Goal: Task Accomplishment & Management: Complete application form

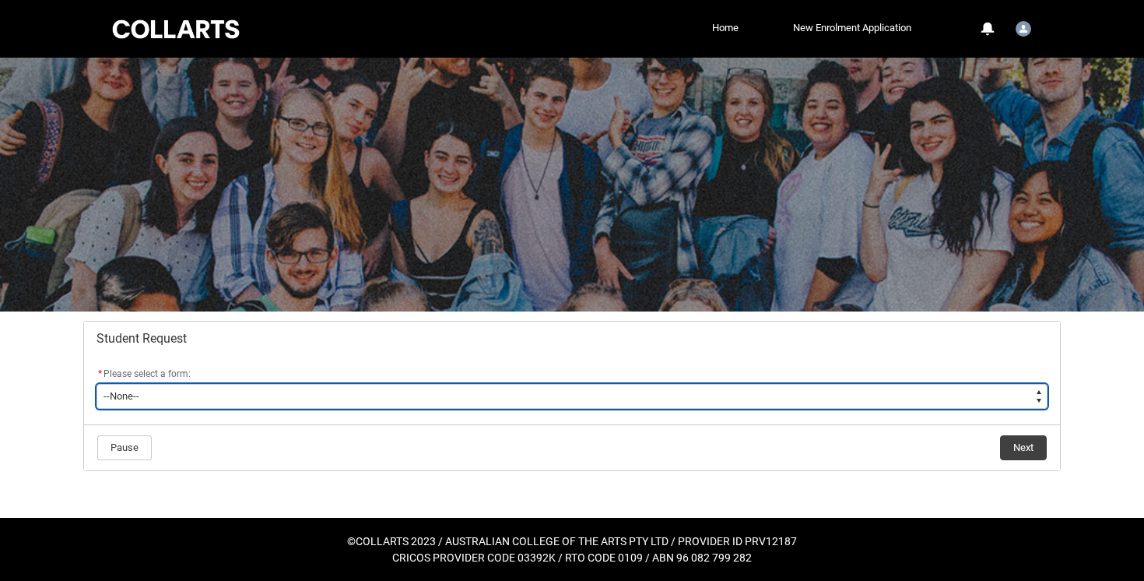
click at [693, 402] on select "--None-- Academic Transcript Application to Appeal Assignment Extension Change …" at bounding box center [571, 396] width 951 height 25
type lightning-select "Assignment_Extension_Choice"
click at [96, 384] on select "--None-- Academic Transcript Application to Appeal Assignment Extension Change …" at bounding box center [571, 396] width 951 height 25
select select "Assignment_Extension_Choice"
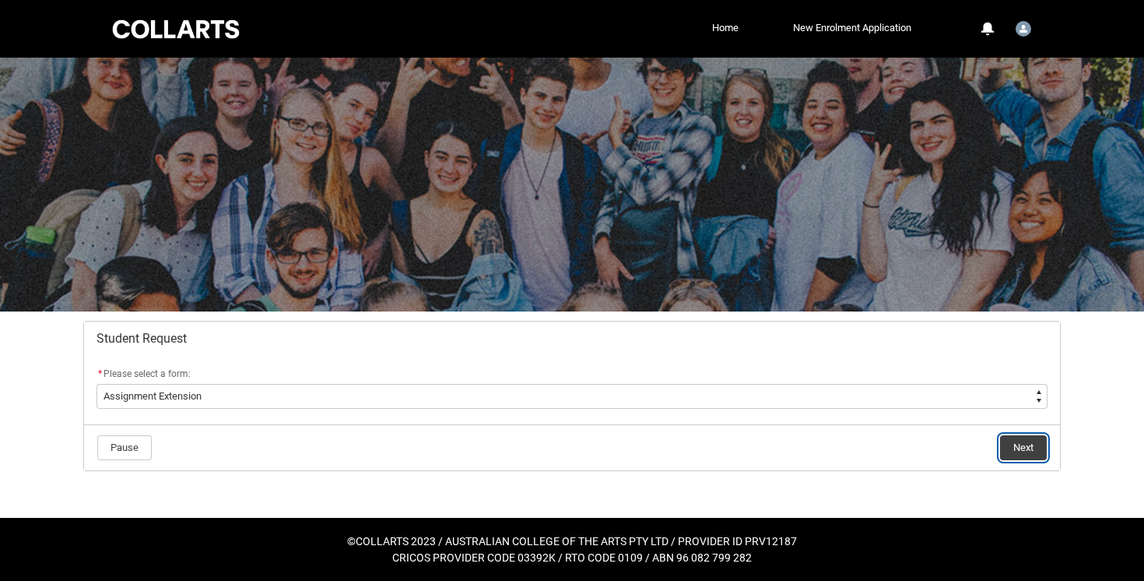
click at [1023, 451] on button "Next" at bounding box center [1023, 447] width 47 height 25
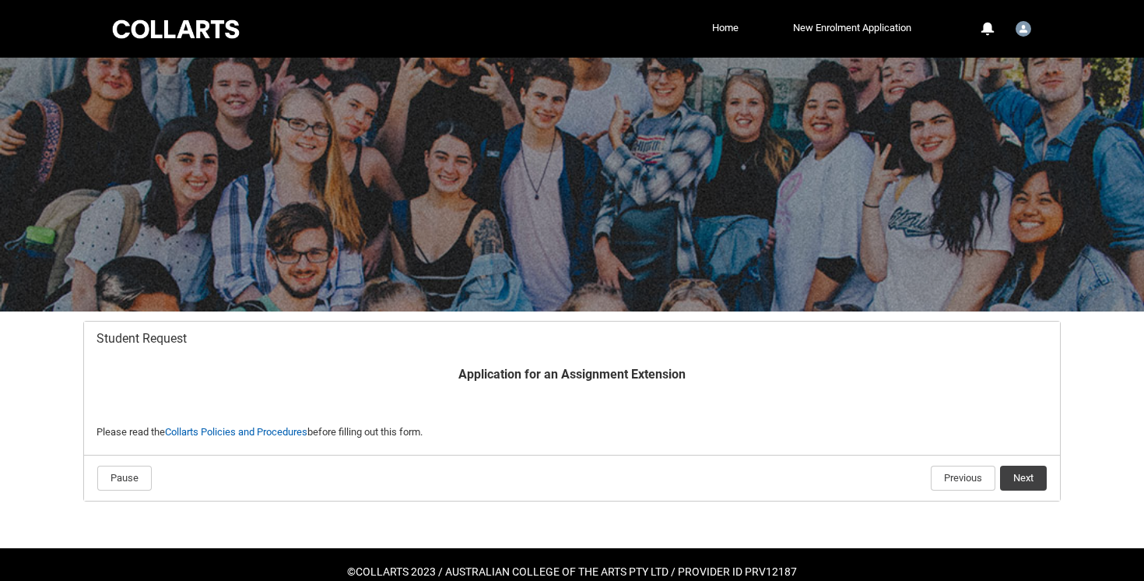
scroll to position [30, 0]
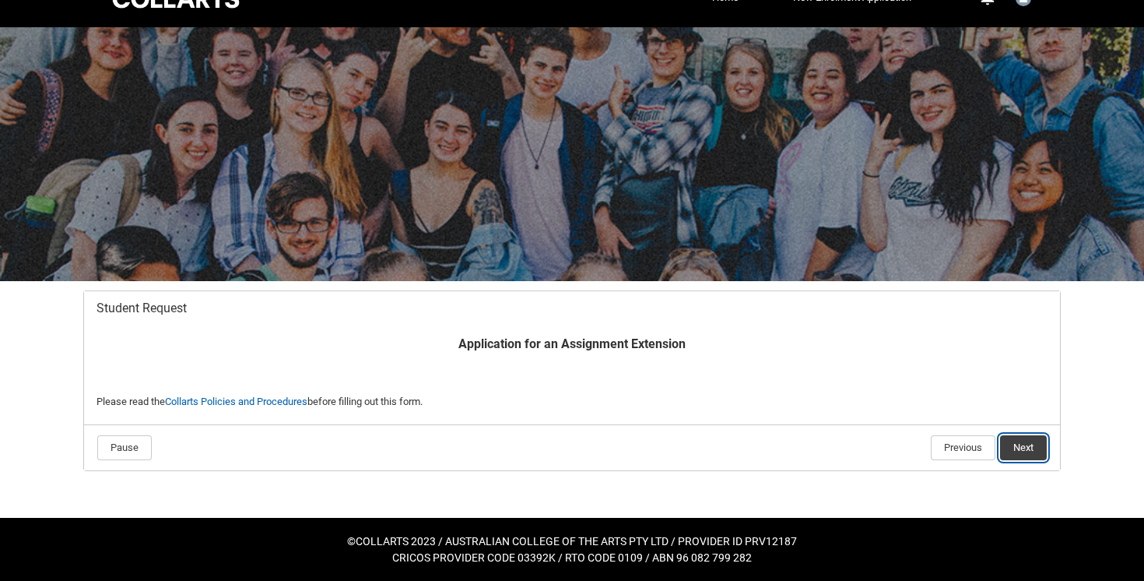
click at [1023, 452] on button "Next" at bounding box center [1023, 447] width 47 height 25
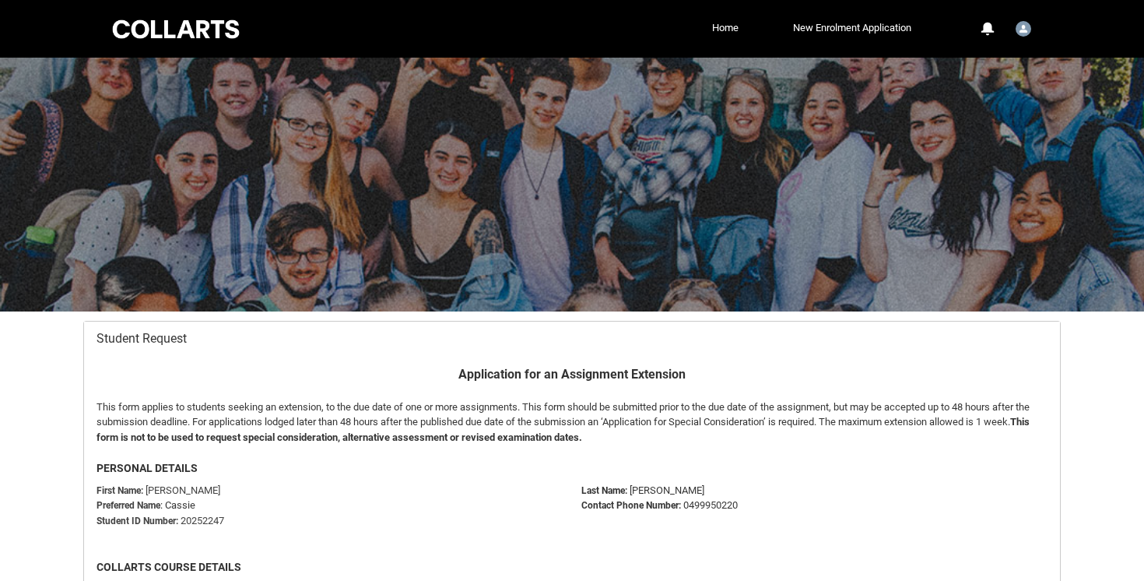
scroll to position [166, 0]
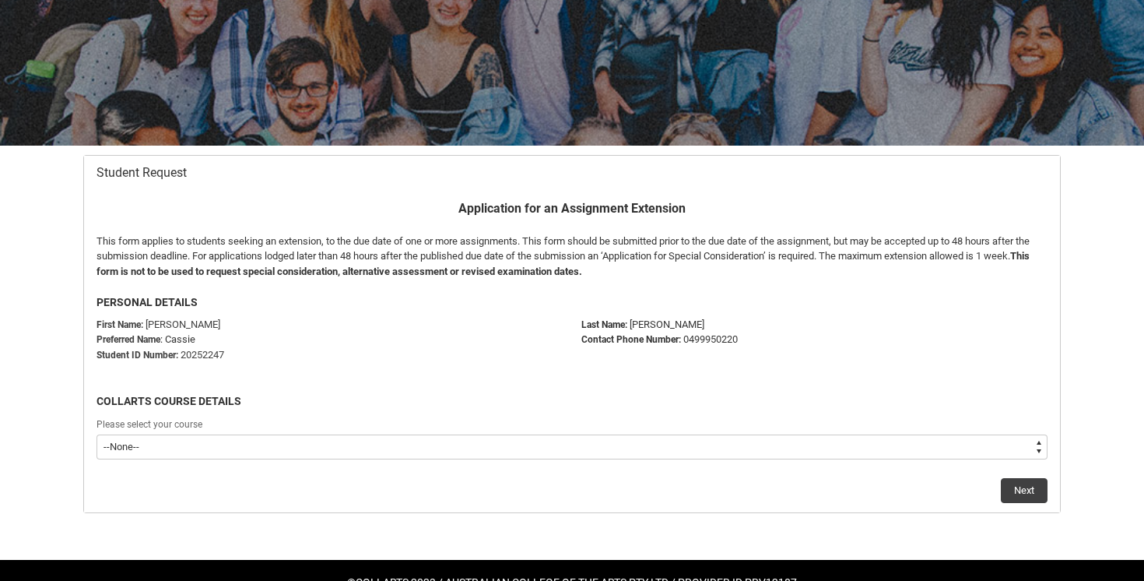
click at [1022, 447] on select "--None-- Bachelor of Photography" at bounding box center [571, 446] width 951 height 25
type lightning-select "recordPicklist_ProgramEnrollment.a0jOZ000002njiuYAA"
click at [96, 434] on select "--None-- Bachelor of Photography" at bounding box center [571, 446] width 951 height 25
select select "recordPicklist_ProgramEnrollment.a0jOZ000002njiuYAA"
click at [1043, 489] on button "Next" at bounding box center [1024, 490] width 47 height 25
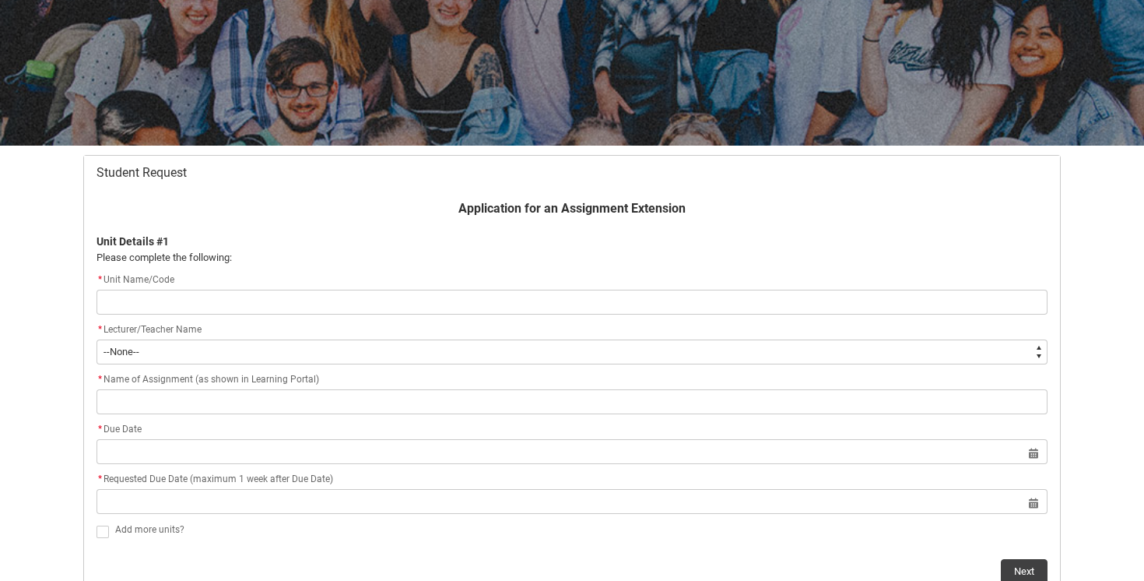
type lightning-primitive-input-simple "I"
type input "I"
type lightning-primitive-input-simple "In"
type input "In"
type lightning-primitive-input-simple "Ind"
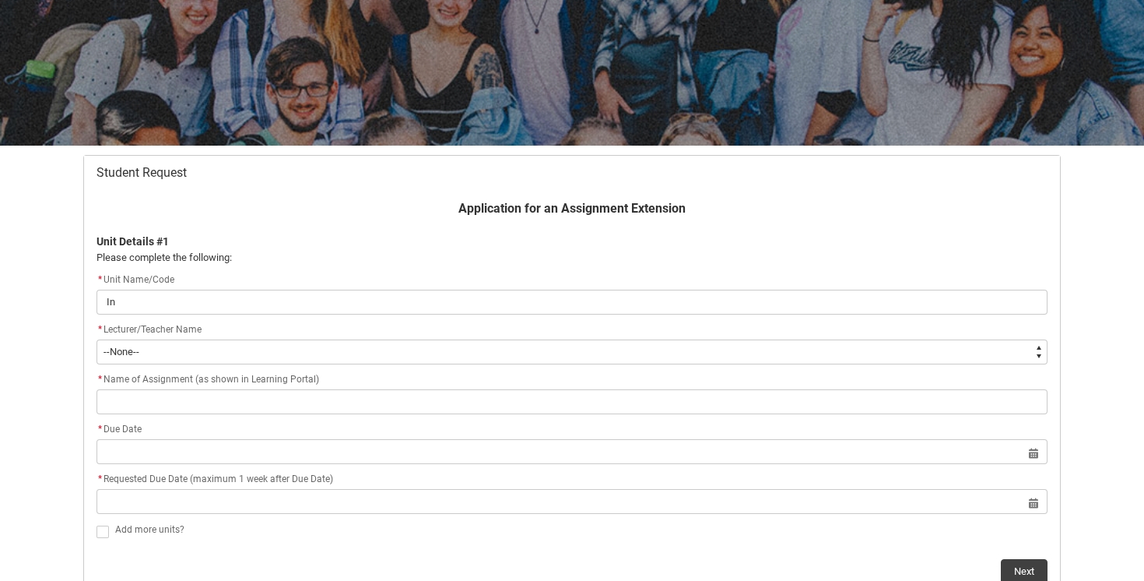
type input "Ind"
type lightning-primitive-input-simple "Indu"
type input "Indu"
type lightning-primitive-input-simple "Indus"
type input "Indus"
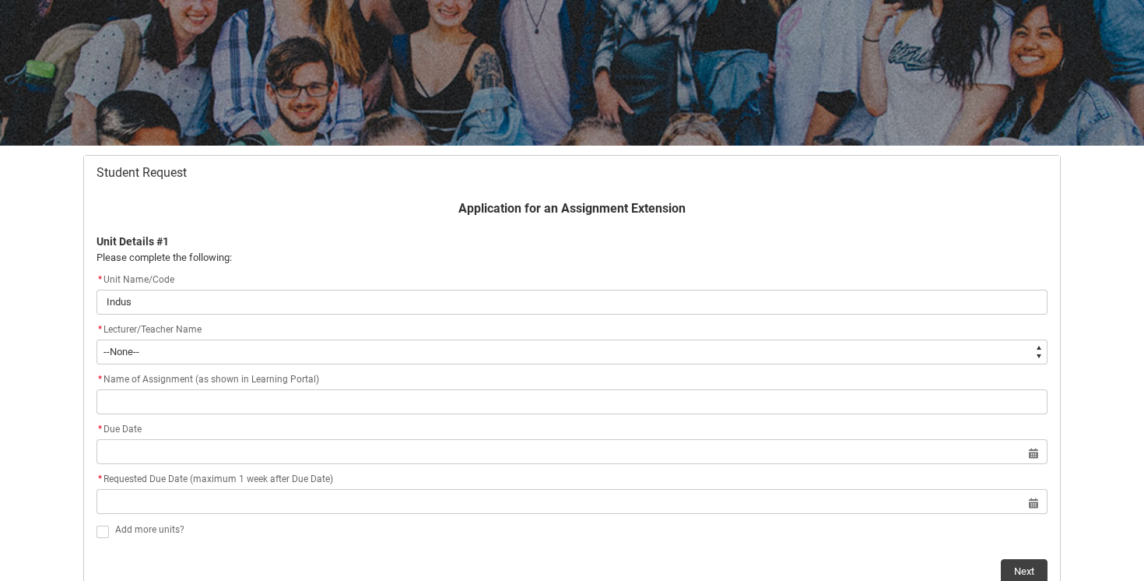
type lightning-primitive-input-simple "Indust"
type input "Indust"
type lightning-primitive-input-simple "Industr"
type input "Industr"
type lightning-primitive-input-simple "Industry"
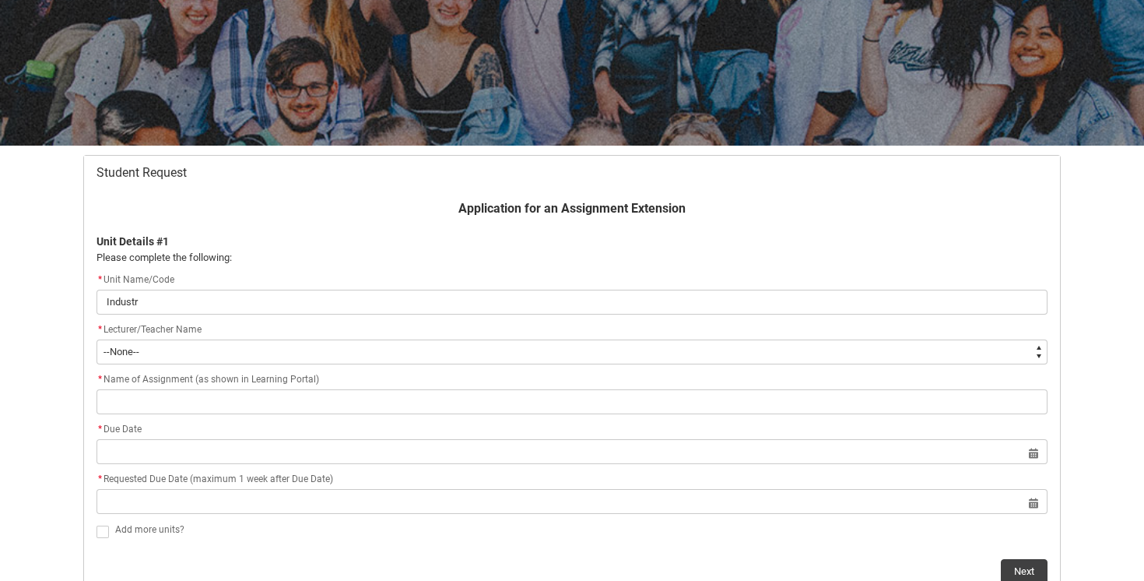
type input "Industry"
type lightning-primitive-input-simple "Industry"
type input "Industry"
type lightning-primitive-input-simple "Industry F"
type input "Industry F"
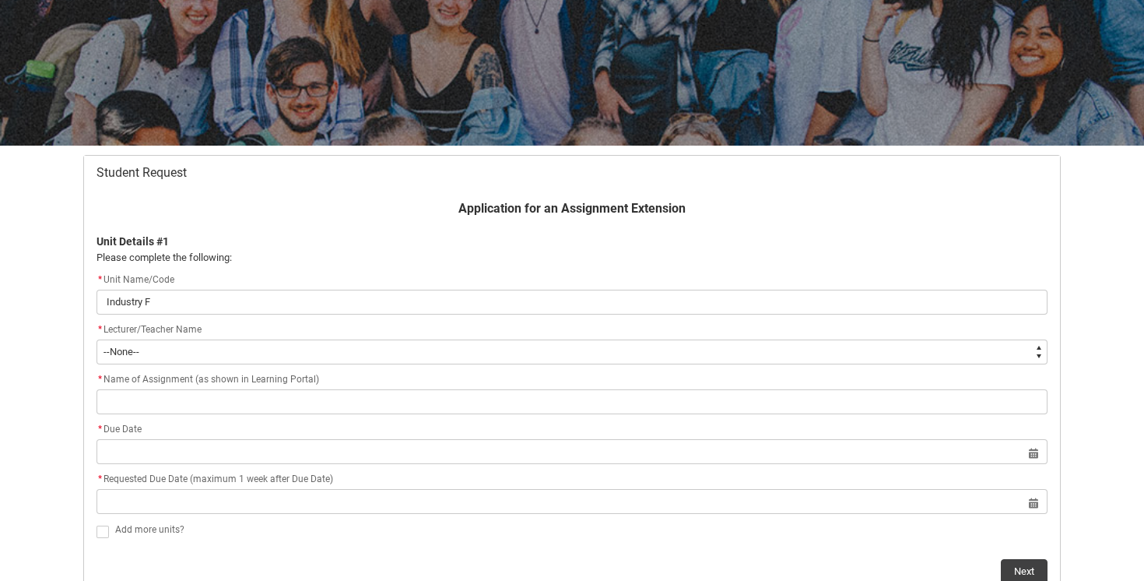
type lightning-primitive-input-simple "Industry Fp"
type input "Industry Fp"
type lightning-primitive-input-simple "Industry F"
type input "Industry F"
type lightning-primitive-input-simple "Industry Fo"
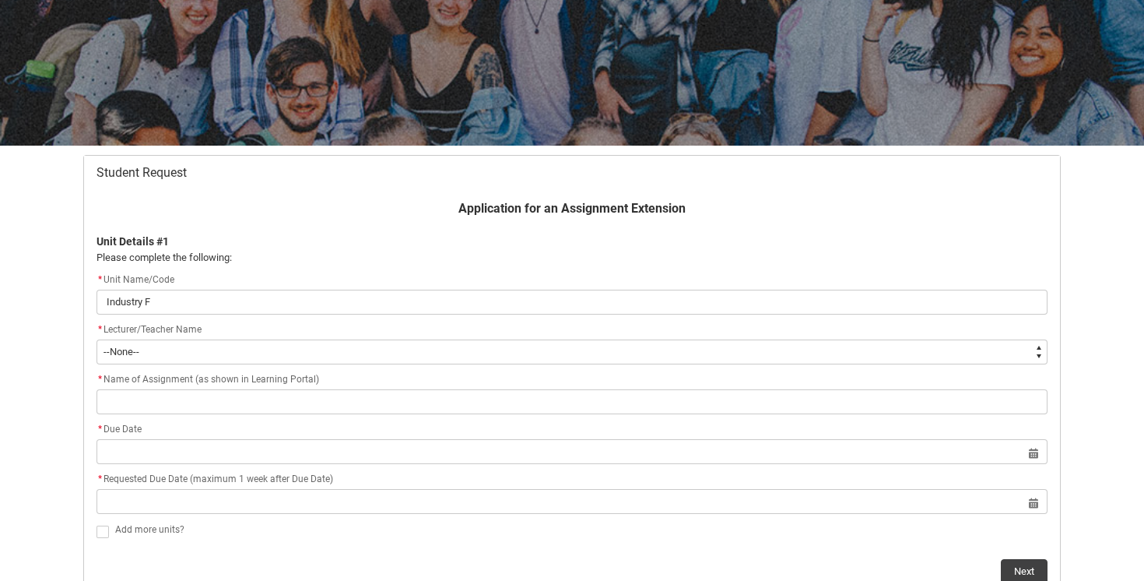
type input "Industry Fo"
type lightning-primitive-input-simple "Industry Fou"
type input "Industry Fou"
type lightning-primitive-input-simple "Industry Foud"
type input "Industry Foud"
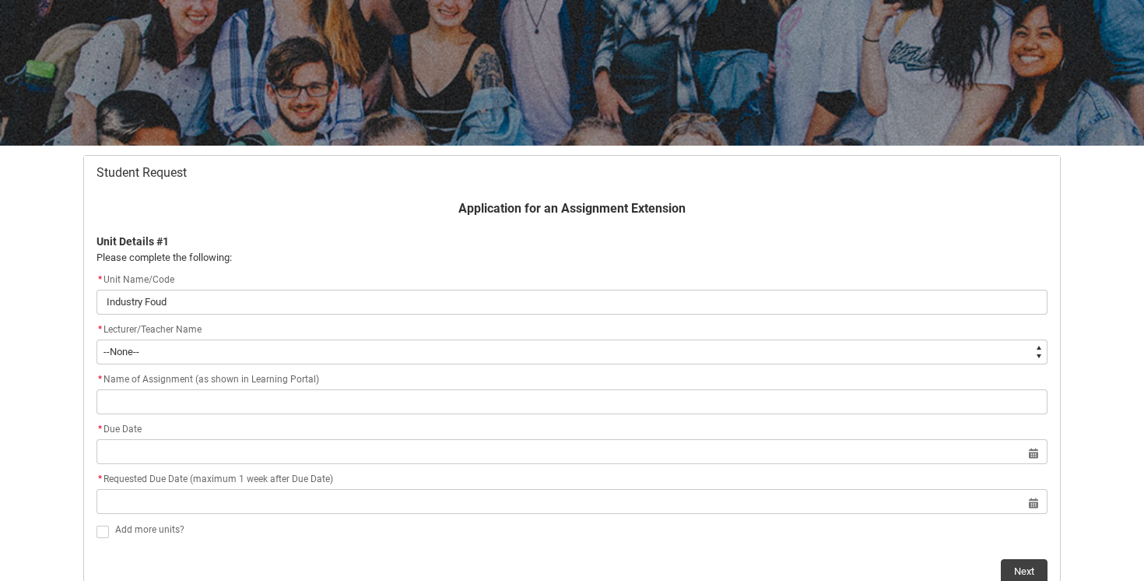
type lightning-primitive-input-simple "Industry Fou"
type input "Industry Fou"
type lightning-primitive-input-simple "Industry Foun"
type input "Industry Foun"
type lightning-primitive-input-simple "Industry Found"
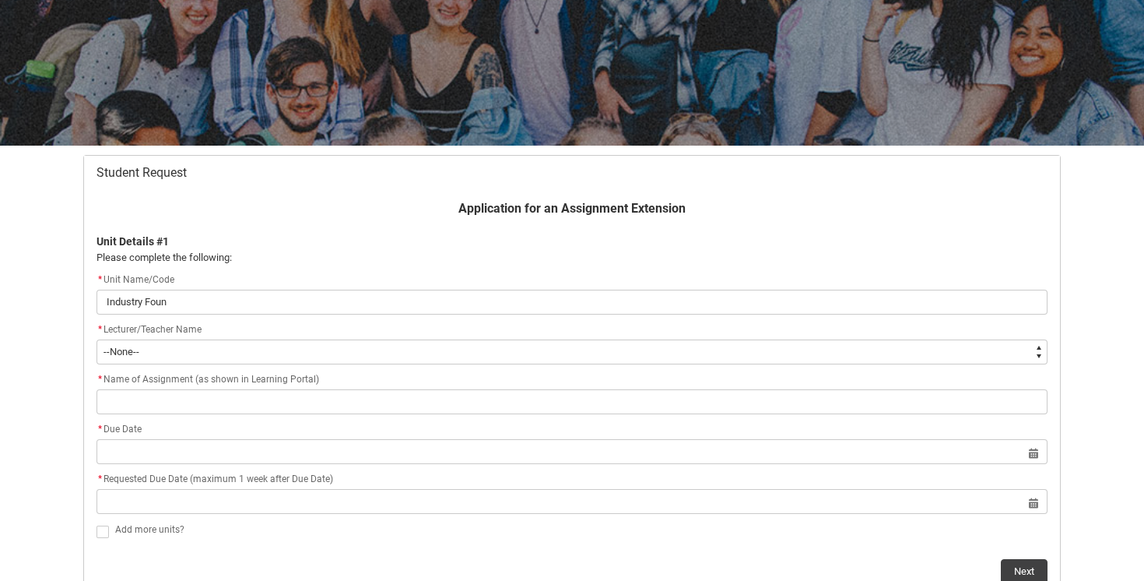
type input "Industry Found"
type lightning-primitive-input-simple "Industry Founda"
type input "Industry Founda"
type lightning-primitive-input-simple "Industry Foundat"
type input "Industry Foundat"
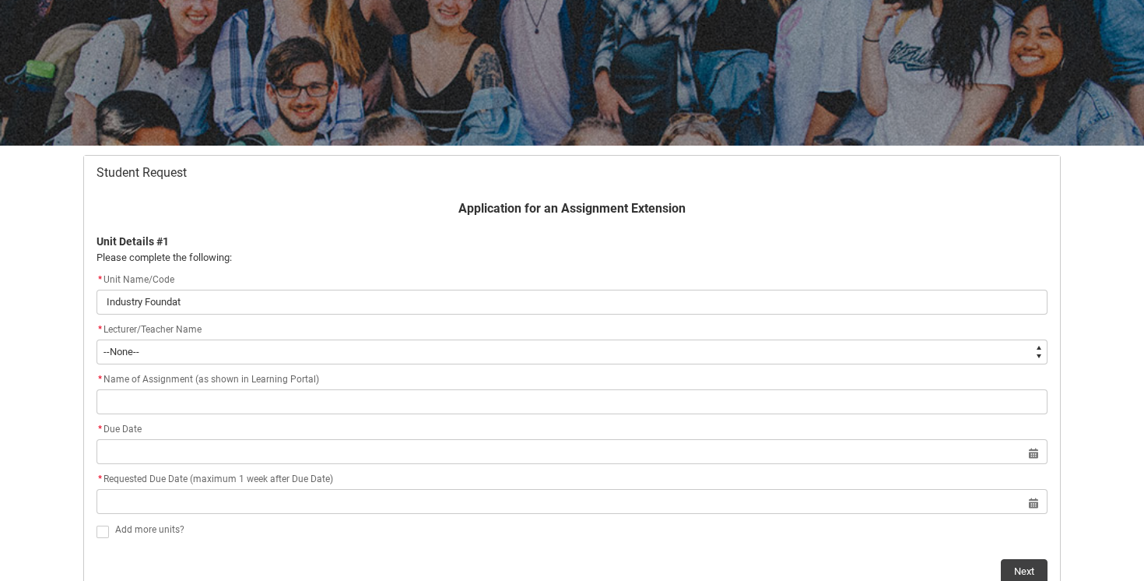
type lightning-primitive-input-simple "Industry Foundati"
type input "Industry Foundati"
type lightning-primitive-input-simple "Industry Foundatio"
type input "Industry Foundatio"
type lightning-primitive-input-simple "Industry Foundation"
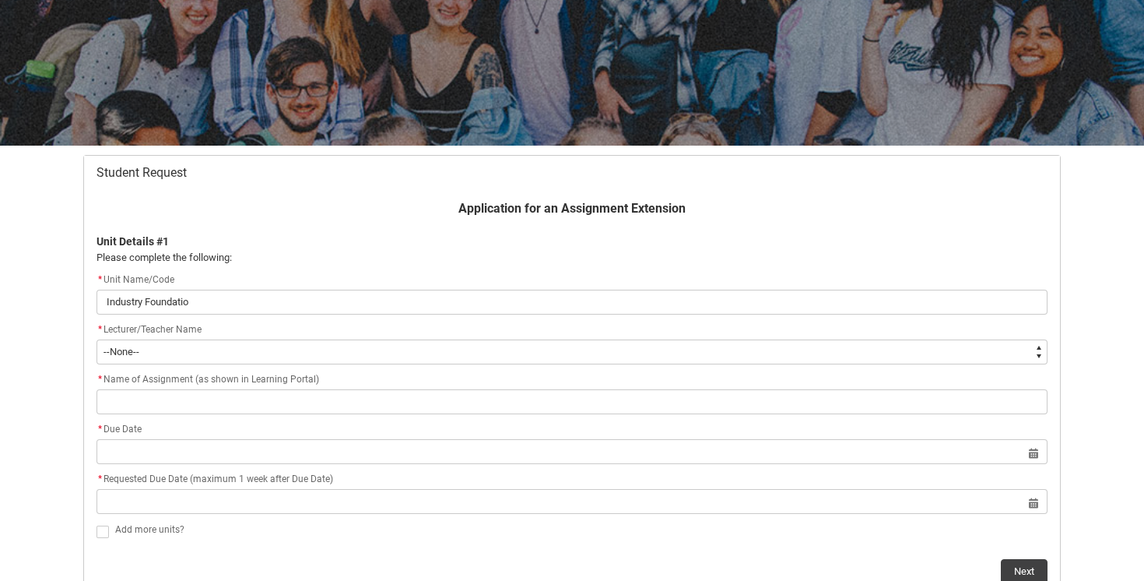
type input "Industry Foundation"
type lightning-primitive-input-simple "Industry Foundations"
type input "Industry Foundations"
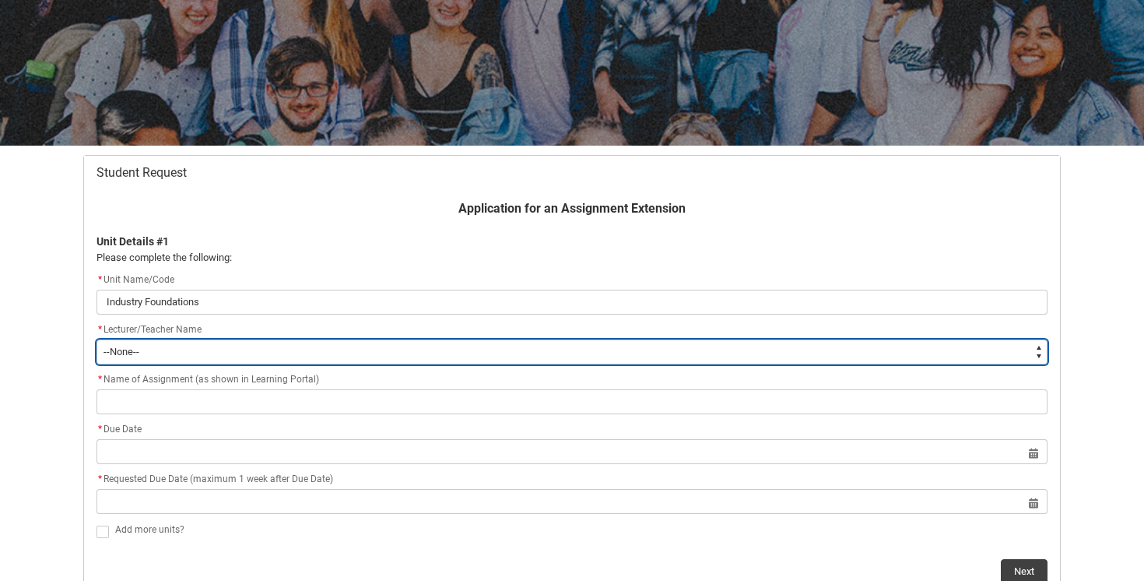
click at [854, 353] on select "--None-- Aaron Walker Adam King Adam McKenzie Adriana Perri Adrienne Couper-Smi…" at bounding box center [571, 351] width 951 height 25
type lightning-select "Faculty_NamefromAtoM.0035g00000b9AZvAAM"
click at [96, 339] on select "--None-- Aaron Walker Adam King Adam McKenzie Adriana Perri Adrienne Couper-Smi…" at bounding box center [571, 351] width 951 height 25
select select "Faculty_NamefromAtoM.0035g00000b9AZvAAM"
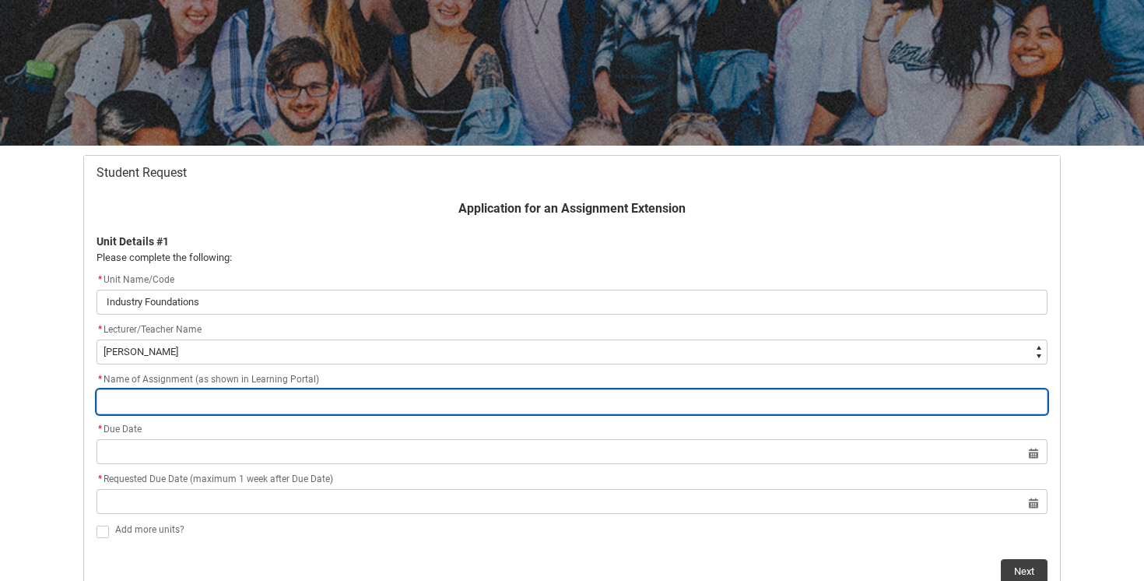
click at [555, 407] on input "Redu_Student_Request flow" at bounding box center [571, 401] width 951 height 25
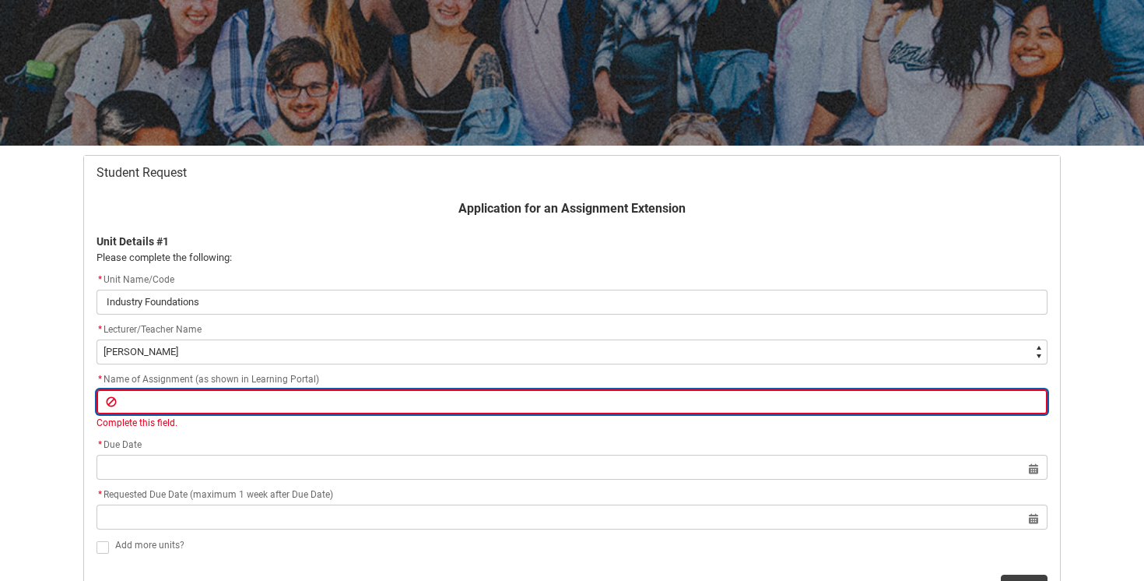
paste input "Assignment 1: Portfolio & Comparative Annotated Bibliography"
type lightning-primitive-input-simple "Assignment 1: Portfolio & Comparative Annotated Bibliography"
type input "Assignment 1: Portfolio & Comparative Annotated Bibliography"
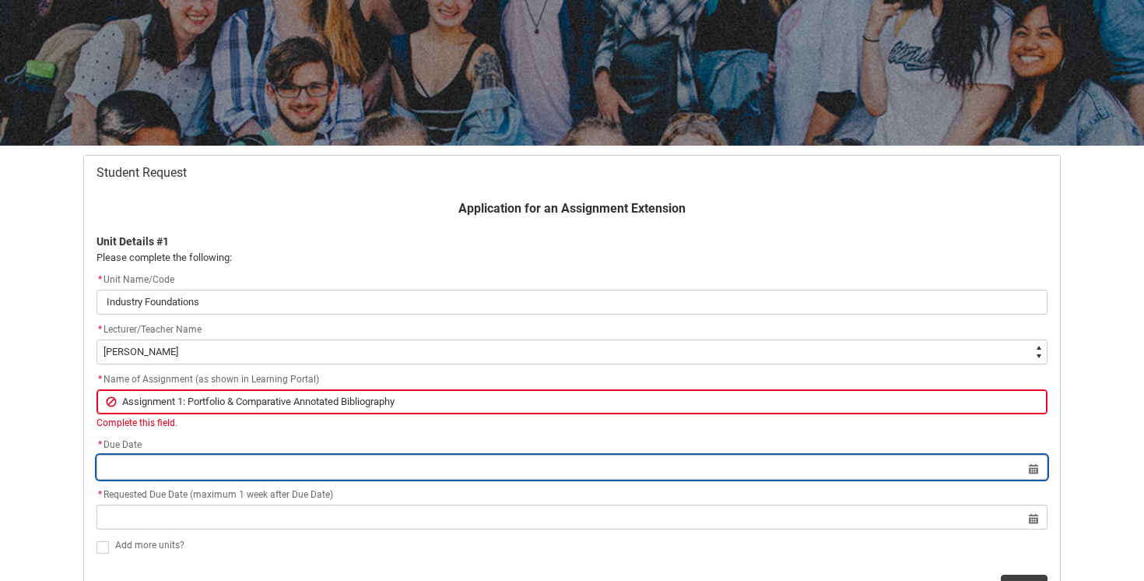
click at [389, 468] on lightning-datepicker "Select a date for Format: 31 Dec 2024" at bounding box center [571, 467] width 951 height 12
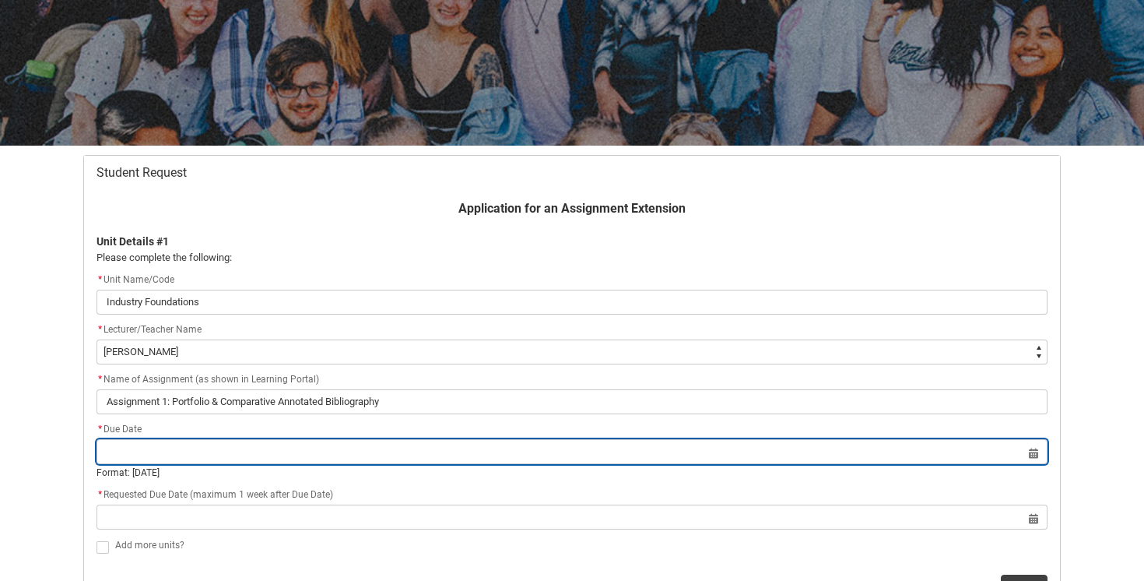
click at [1032, 459] on input "Redu_Student_Request flow" at bounding box center [571, 451] width 951 height 25
select select "2025"
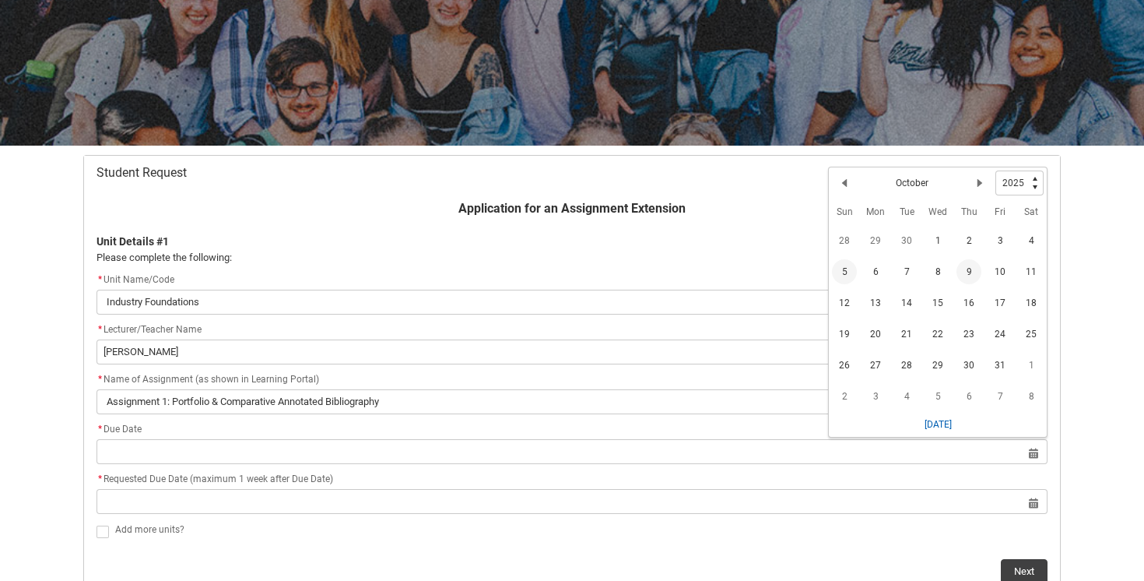
click at [847, 271] on span "5" at bounding box center [844, 271] width 25 height 25
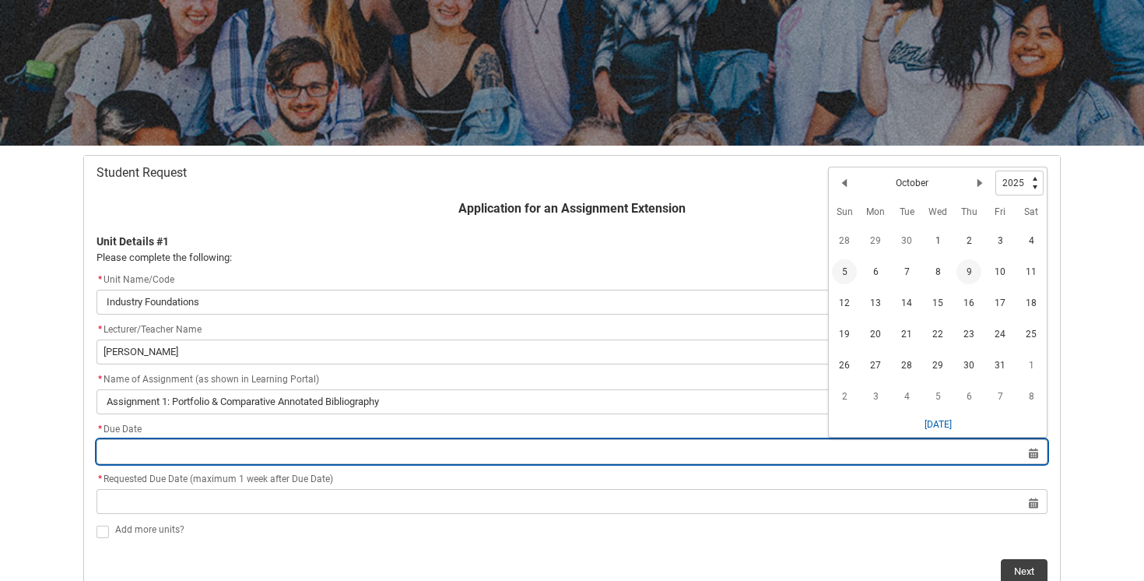
type lightning-datepicker "2025-10-05"
type lightning-input "2025-10-05"
type input "5 Oct 2025"
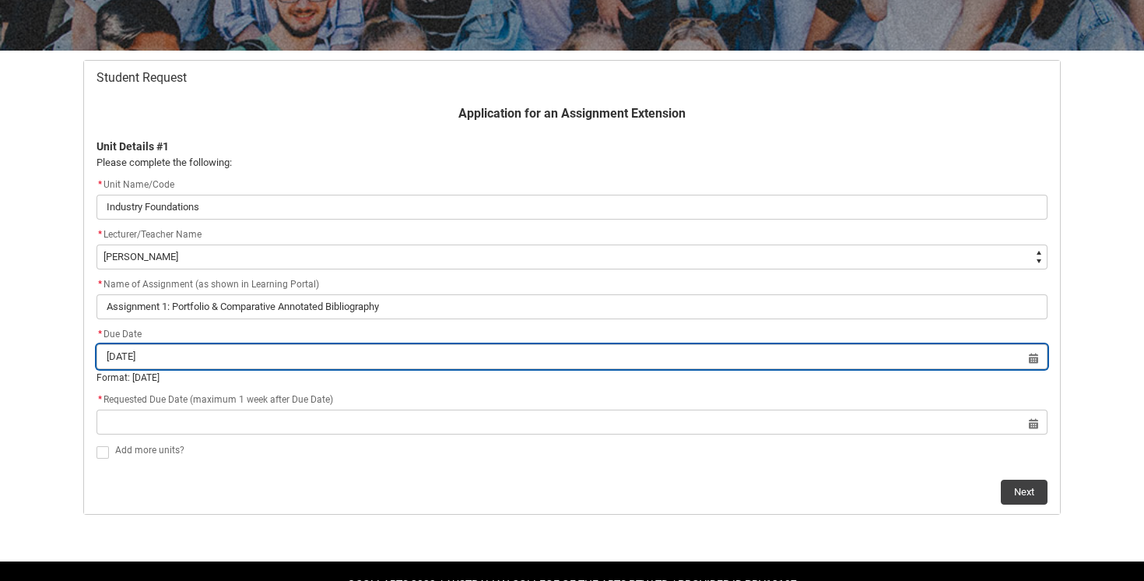
scroll to position [270, 0]
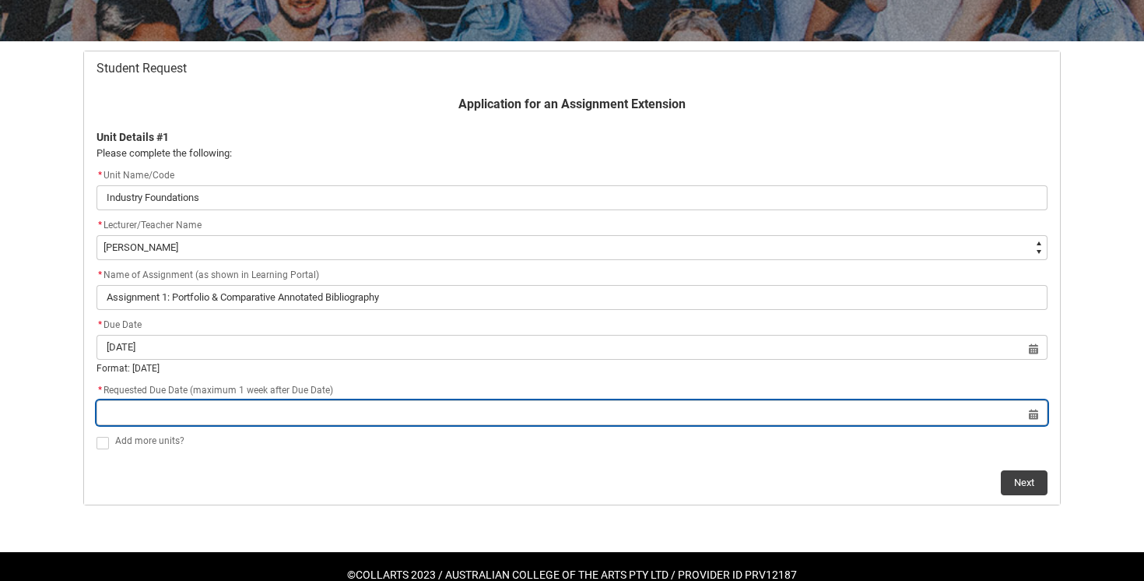
click at [551, 413] on input "Redu_Student_Request flow" at bounding box center [571, 412] width 951 height 25
select select "2025"
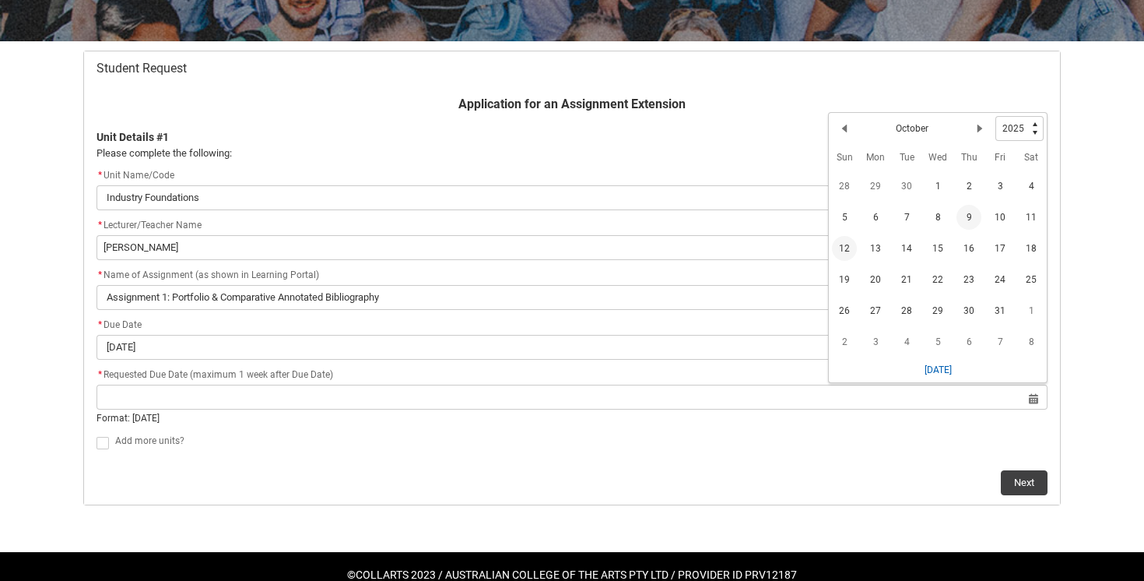
click at [847, 250] on span "12" at bounding box center [844, 248] width 25 height 25
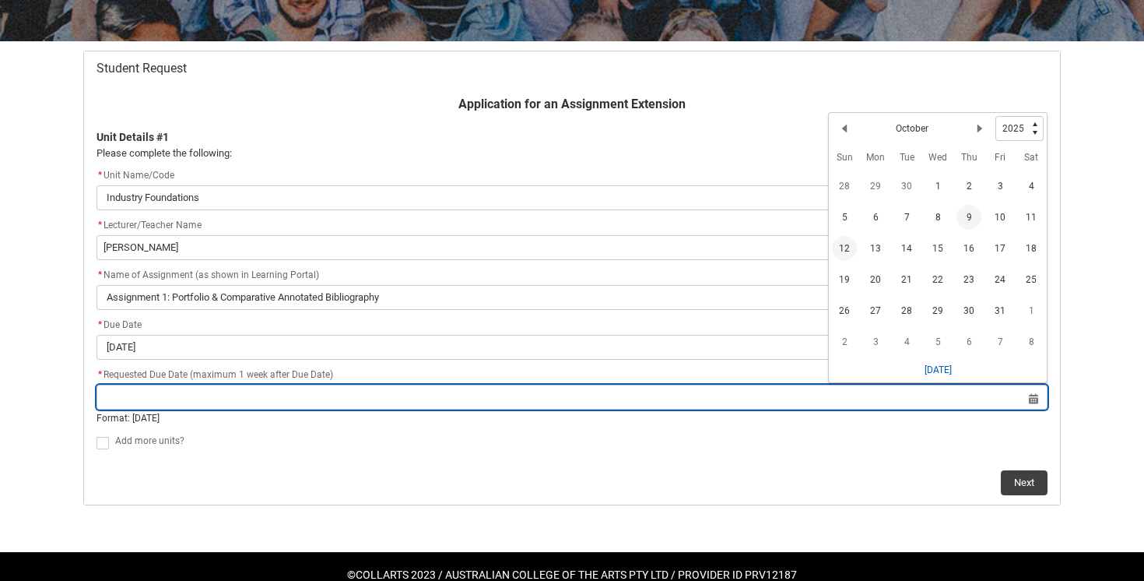
type lightning-datepicker "2025-10-12"
type lightning-input "2025-10-12"
type input "12 Oct 2025"
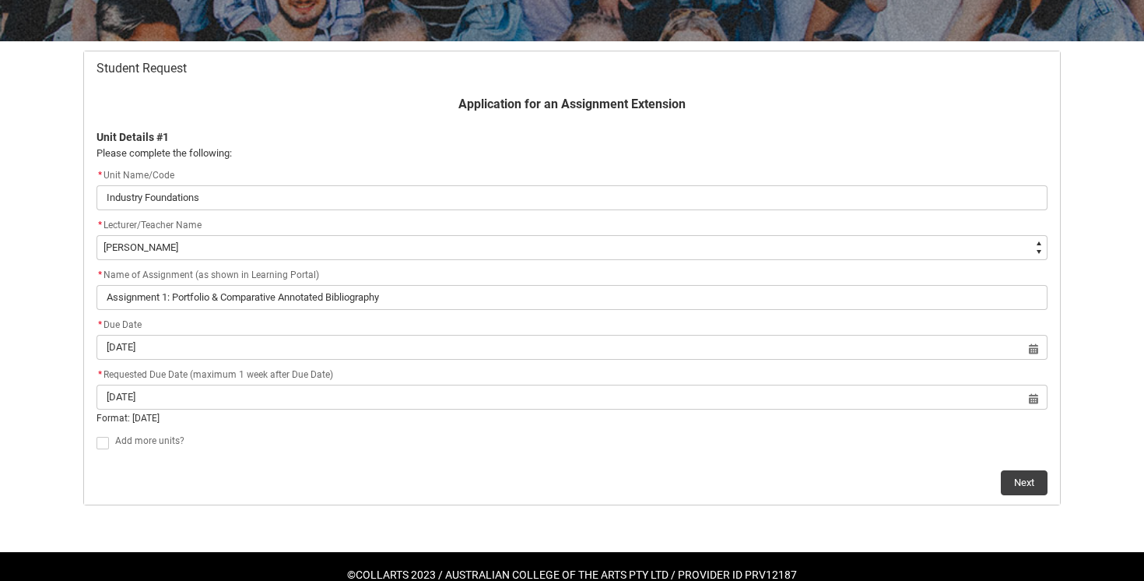
click at [104, 443] on span "Redu_Student_Request flow" at bounding box center [102, 443] width 12 height 12
click at [96, 434] on input "Redu_Student_Request flow" at bounding box center [96, 433] width 1 height 1
type lightning-input "true"
checkbox input "true"
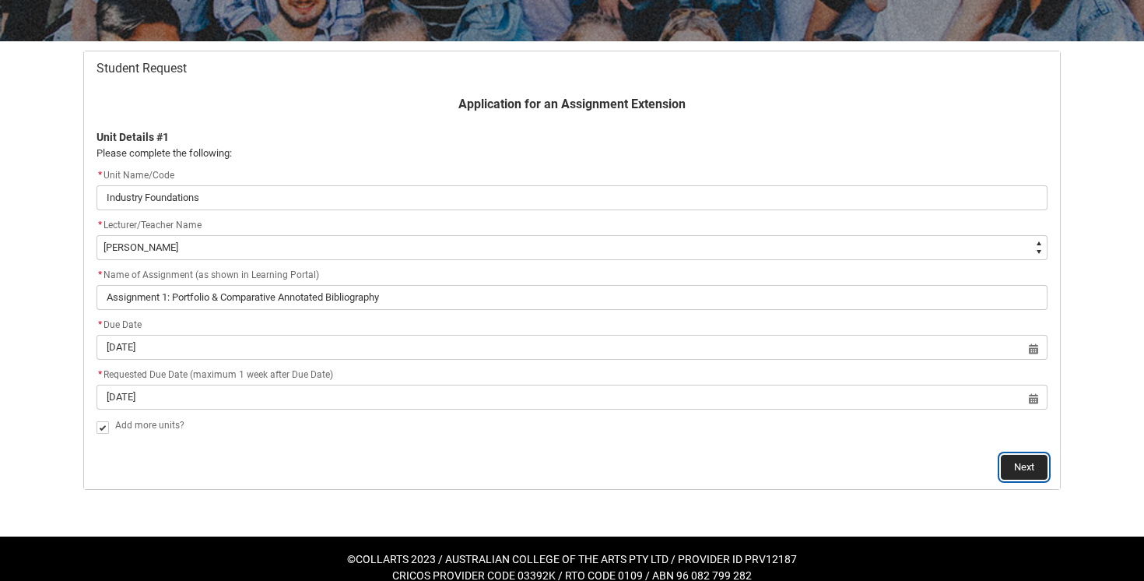
click at [1022, 469] on button "Next" at bounding box center [1024, 466] width 47 height 25
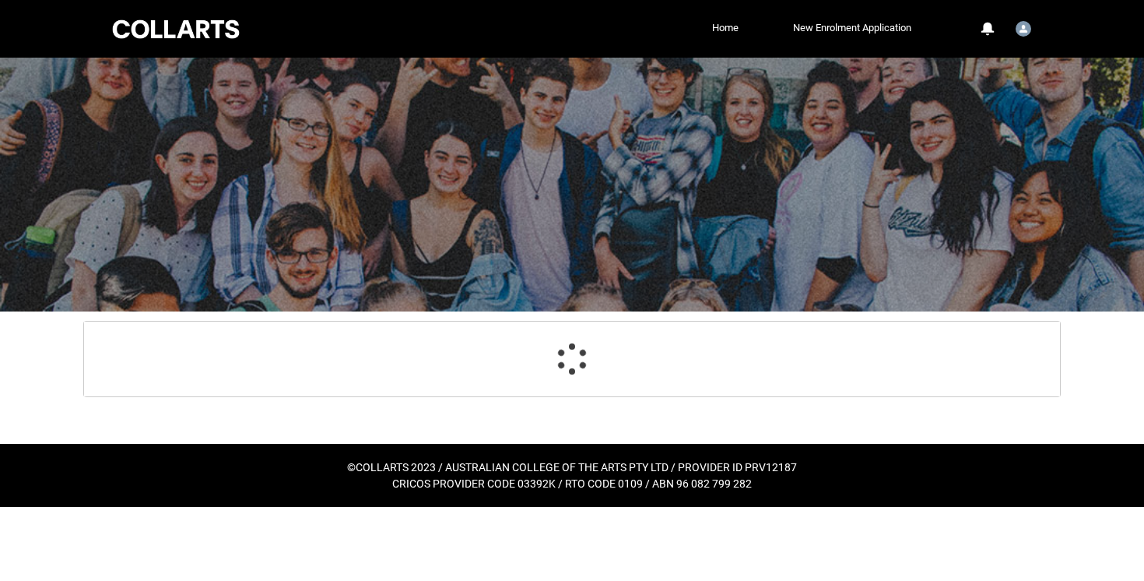
scroll to position [166, 0]
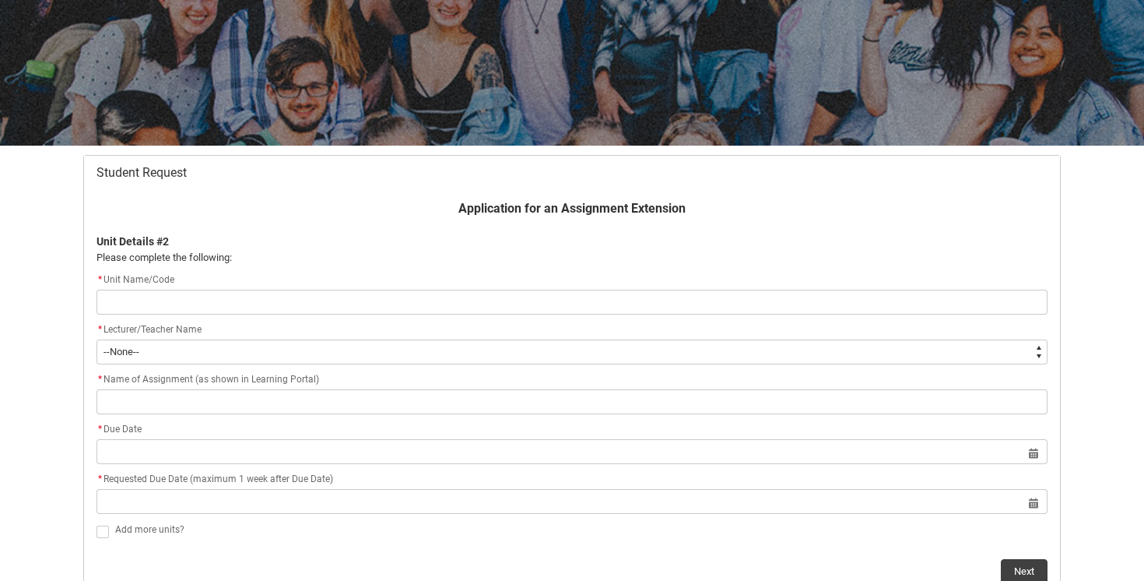
type lightning-primitive-input-simple "P"
type input "P"
type lightning-primitive-input-simple "Ph"
type input "Ph"
type lightning-primitive-input-simple "Pho"
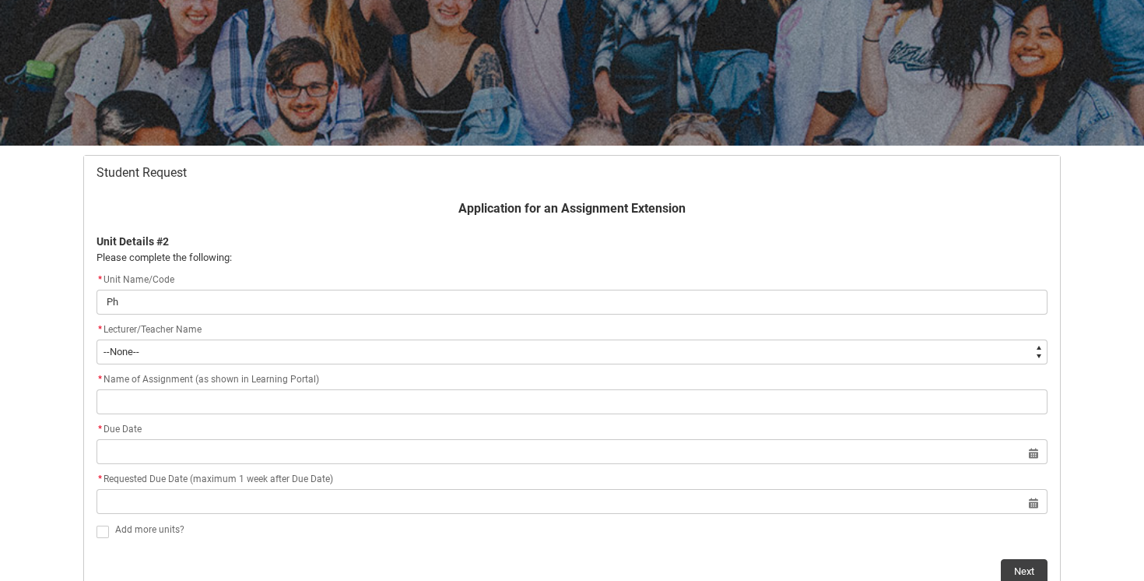
type input "Pho"
type lightning-primitive-input-simple "Phot"
type input "Phot"
type lightning-primitive-input-simple "Photo"
type input "Photo"
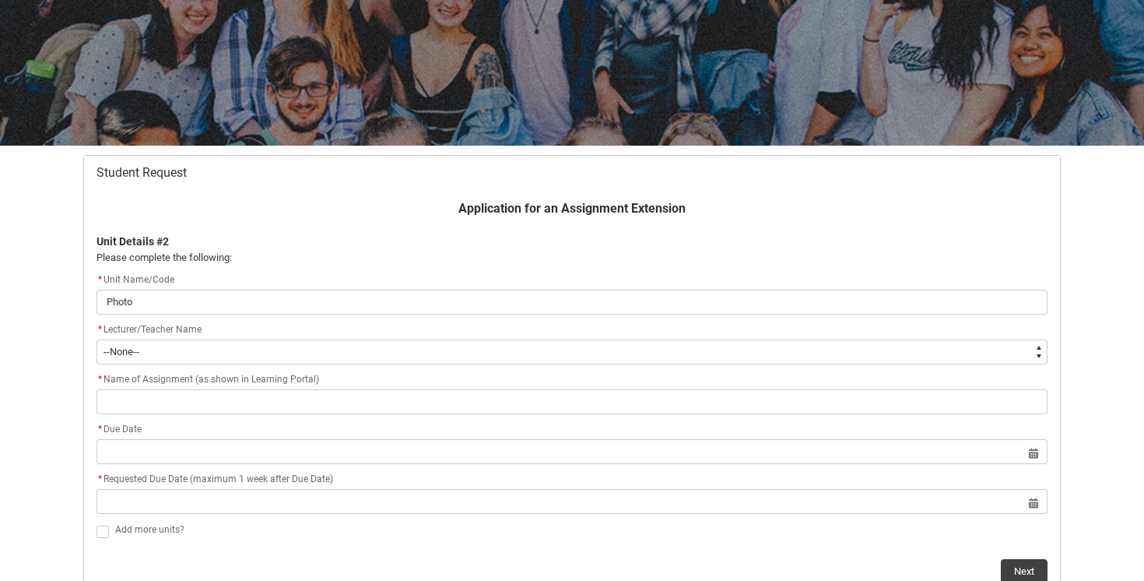
type lightning-primitive-input-simple "Photog"
type input "Photog"
type lightning-primitive-input-simple "Photogr"
type input "Photogr"
type lightning-primitive-input-simple "Photogra"
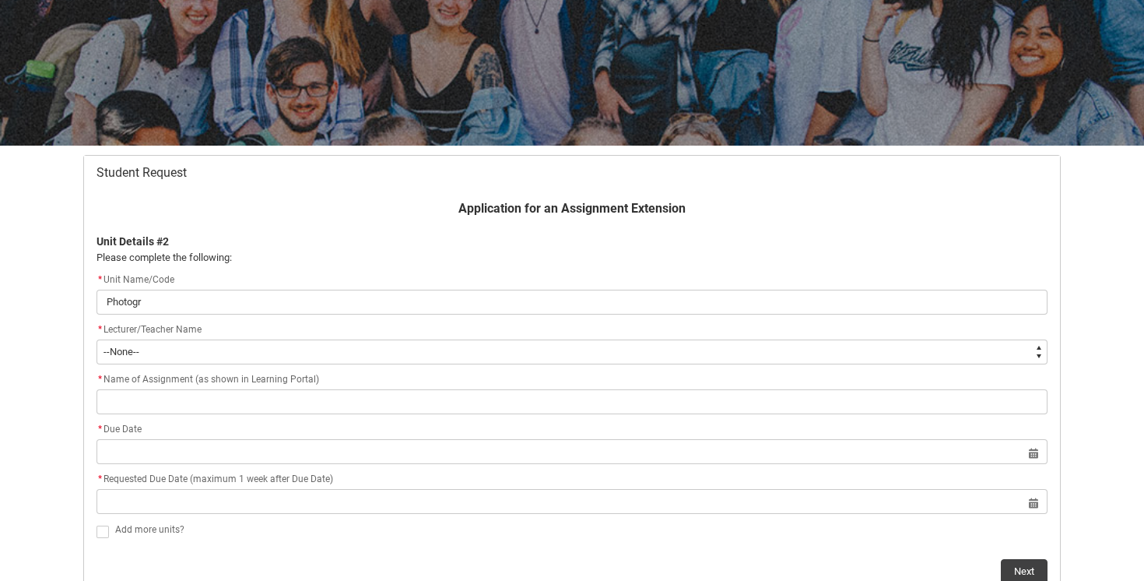
type input "Photogra"
type lightning-primitive-input-simple "Photograp"
type input "Photograp"
type lightning-primitive-input-simple "Photograph"
type input "Photograph"
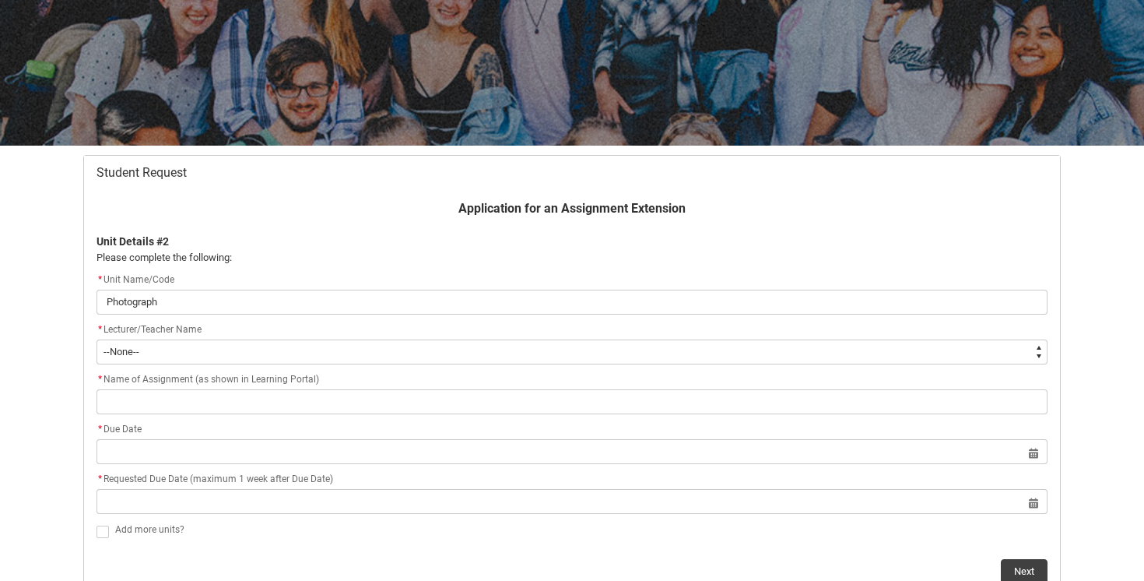
type lightning-primitive-input-simple "Photographi"
type input "Photographi"
type lightning-primitive-input-simple "Photographic"
type input "Photographic"
type lightning-primitive-input-simple "Photographic"
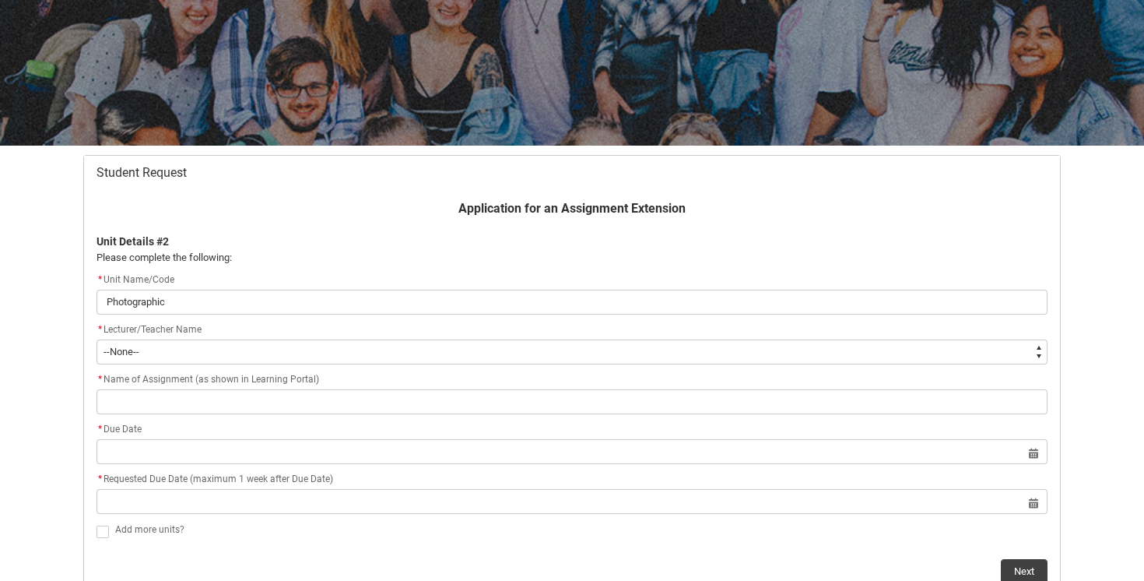
type input "Photographic"
type lightning-primitive-input-simple "Photographic P"
type input "Photographic P"
type lightning-primitive-input-simple "Photographic Po"
type input "Photographic Po"
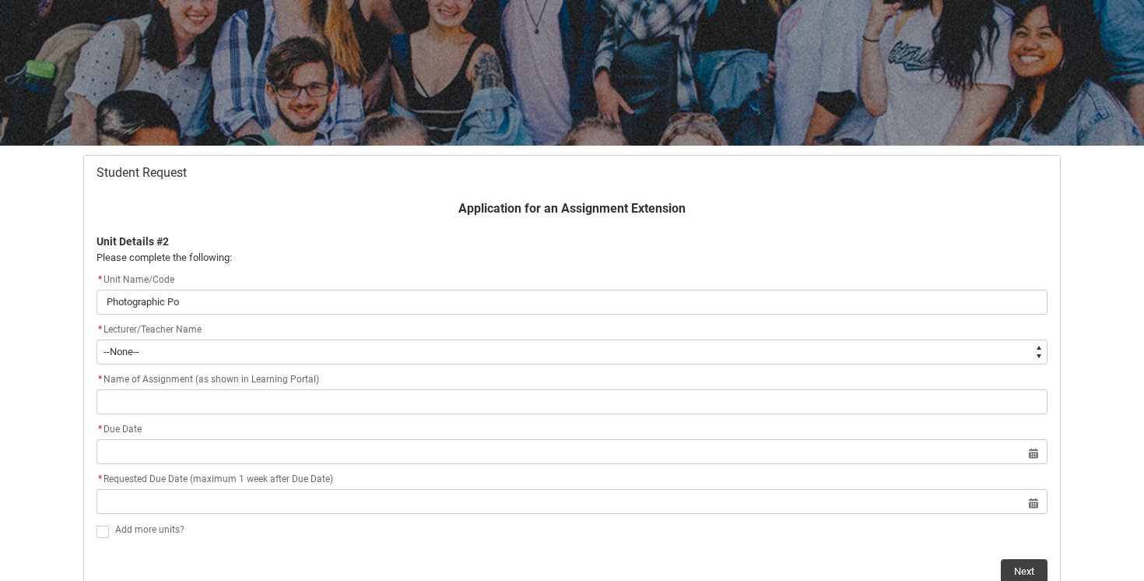
type lightning-primitive-input-simple "Photographic Por"
type input "Photographic Por"
type lightning-primitive-input-simple "Photographic Port"
type input "Photographic Port"
type lightning-primitive-input-simple "Photographic Portr"
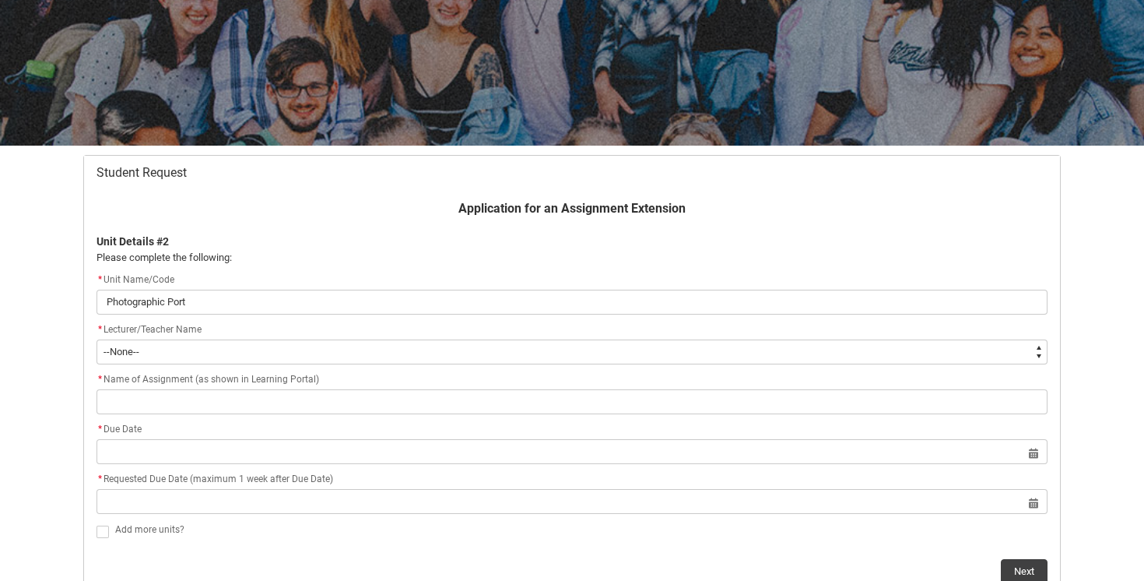
type input "Photographic Portr"
type lightning-primitive-input-simple "Photographic Portra"
type input "Photographic Portra"
type lightning-primitive-input-simple "Photographic Portrai"
type input "Photographic Portrai"
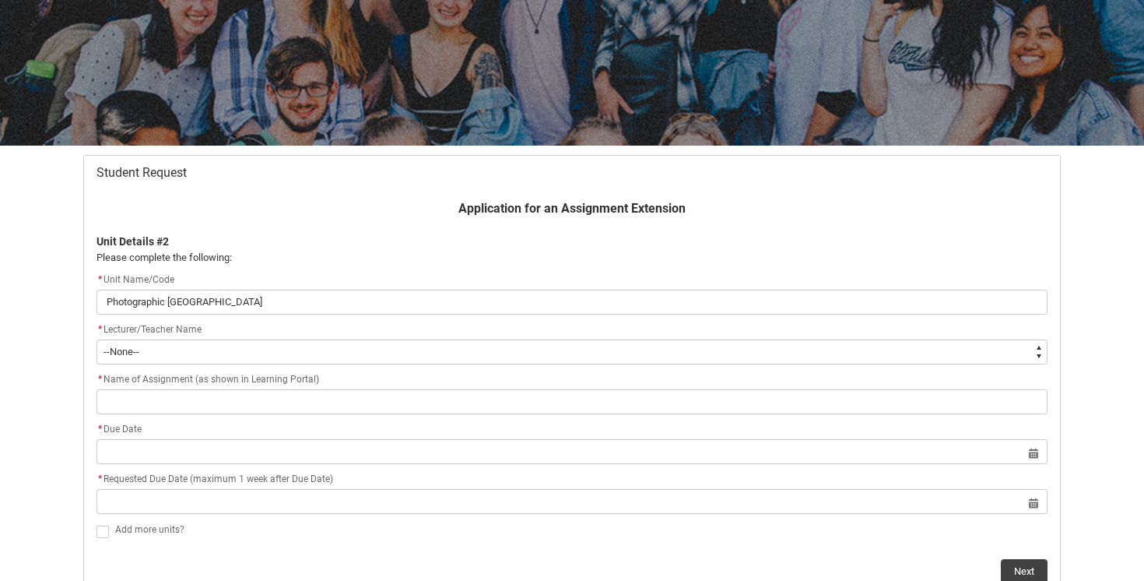
type lightning-primitive-input-simple "Photographic Portrait"
type input "Photographic Portrait"
type lightning-primitive-input-simple "Photographic Portraitu"
type input "Photographic Portraitu"
type lightning-primitive-input-simple "Photographic Portraitur"
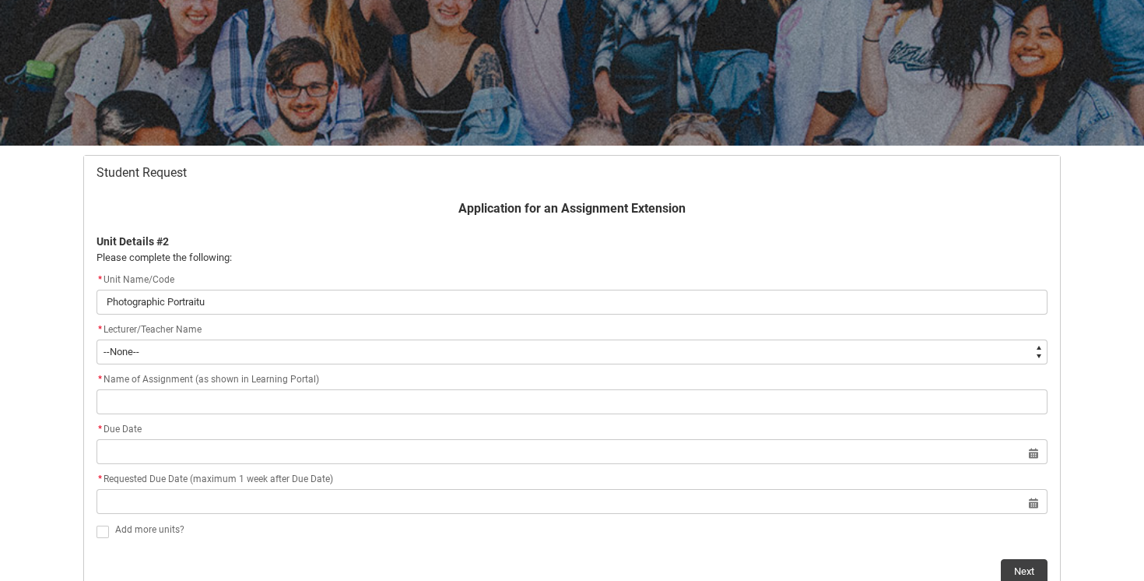
type input "Photographic Portraitur"
type lightning-primitive-input-simple "Photographic Portraiture"
type input "Photographic Portraiture"
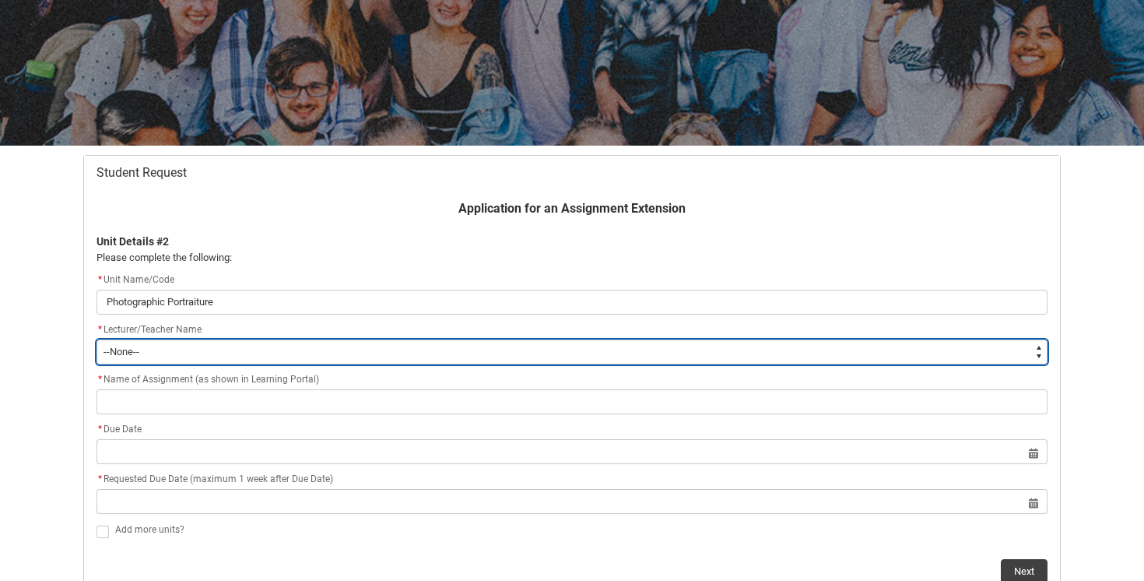
click at [633, 351] on select "--None-- Aaron Walker Adam King Adam McKenzie Adriana Perri Adrienne Couper-Smi…" at bounding box center [571, 351] width 951 height 25
type lightning-select "Faculty_NamefromNtoZ.0035g00000b9AYIAA2"
click at [96, 339] on select "--None-- Aaron Walker Adam King Adam McKenzie Adriana Perri Adrienne Couper-Smi…" at bounding box center [571, 351] width 951 height 25
select select "Faculty_NamefromNtoZ.0035g00000b9AYIAA2"
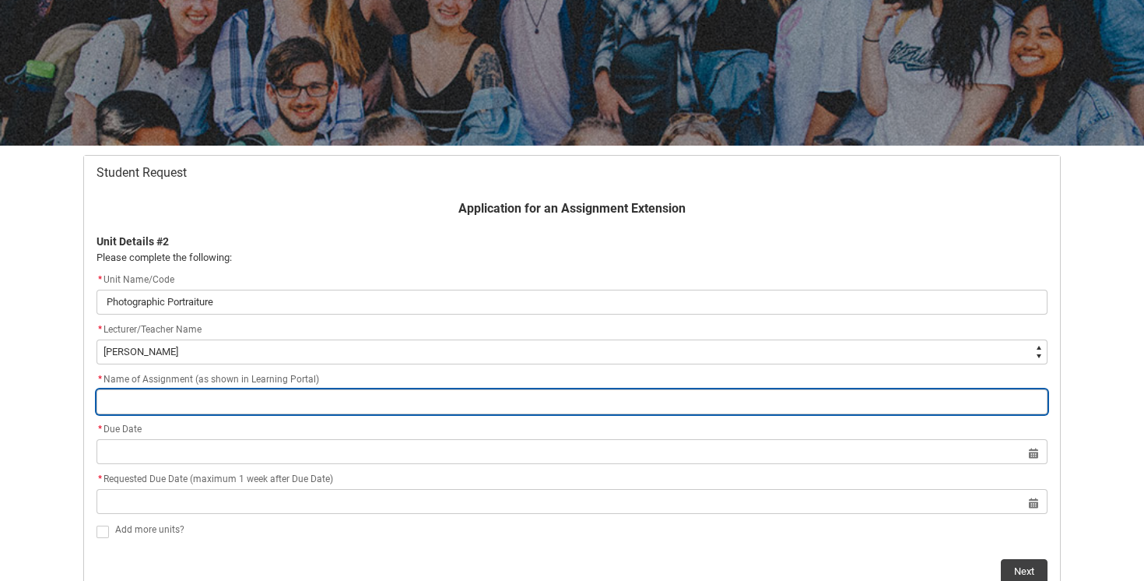
click at [500, 409] on input "Redu_Student_Request flow" at bounding box center [571, 401] width 951 height 25
type lightning-primitive-input-simple "A"
type input "A"
type lightning-primitive-input-simple "Ar"
type input "Ar"
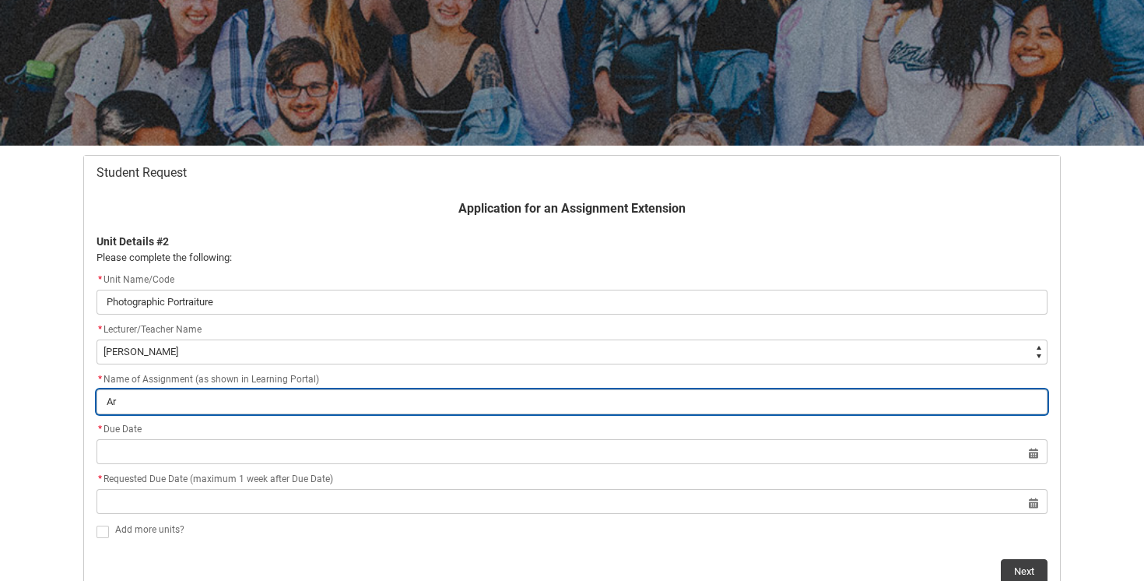
type lightning-primitive-input-simple "Art"
type input "Art"
type lightning-primitive-input-simple "Arti"
type input "Arti"
type lightning-primitive-input-simple "Artic"
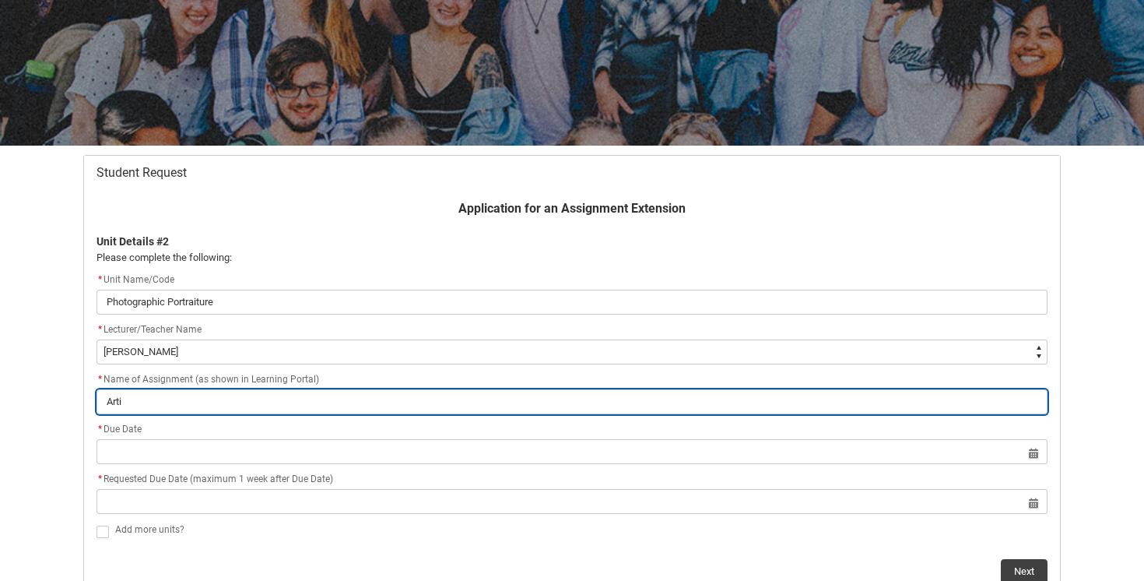
type input "Artic"
type lightning-primitive-input-simple "Artict"
type input "Artict"
type lightning-primitive-input-simple "Artic"
type input "Artic"
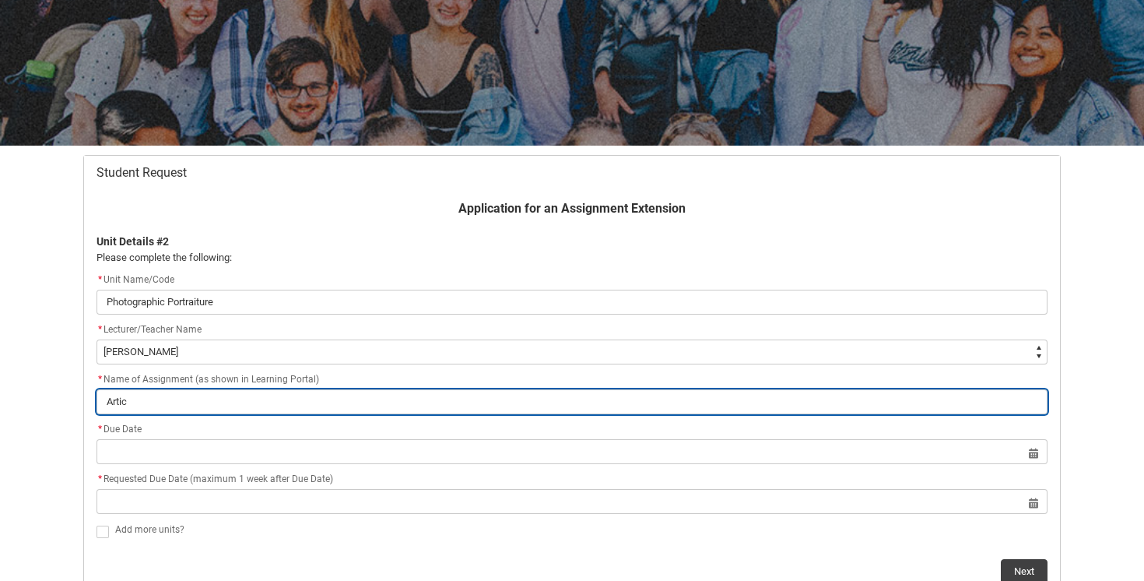
type lightning-primitive-input-simple "Articl"
type input "Articl"
type lightning-primitive-input-simple "Article"
type input "Article"
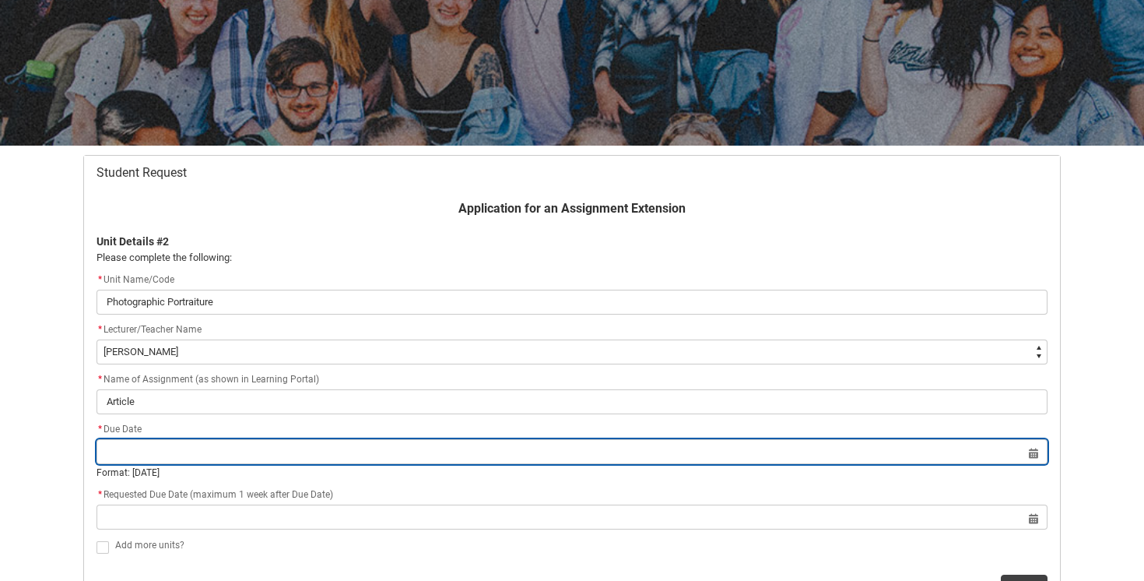
click at [540, 454] on input "Redu_Student_Request flow" at bounding box center [571, 451] width 951 height 25
select select "2025"
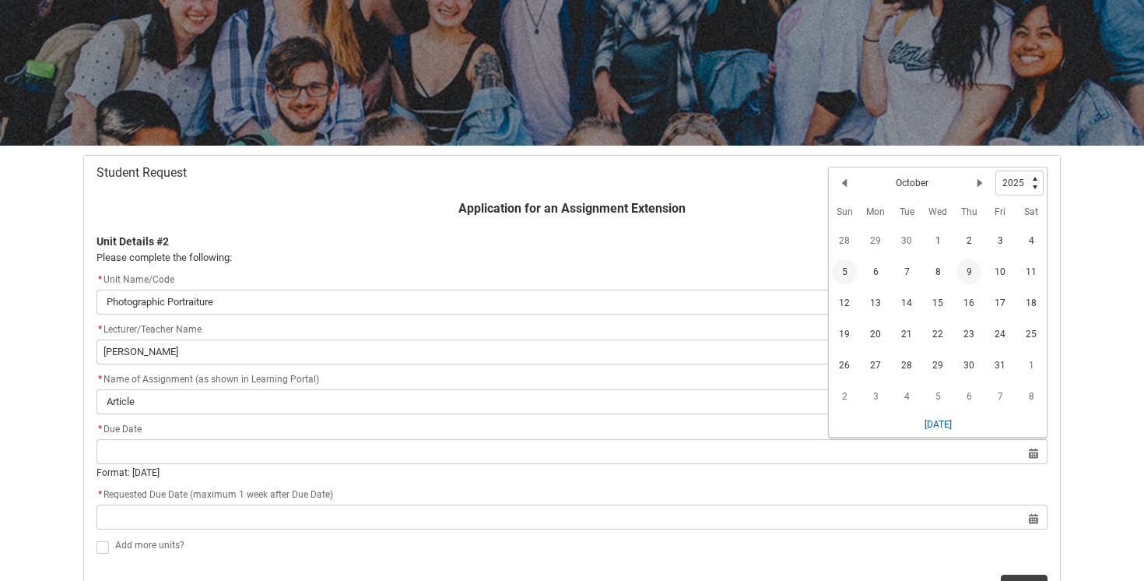
click at [844, 273] on span "5" at bounding box center [844, 271] width 25 height 25
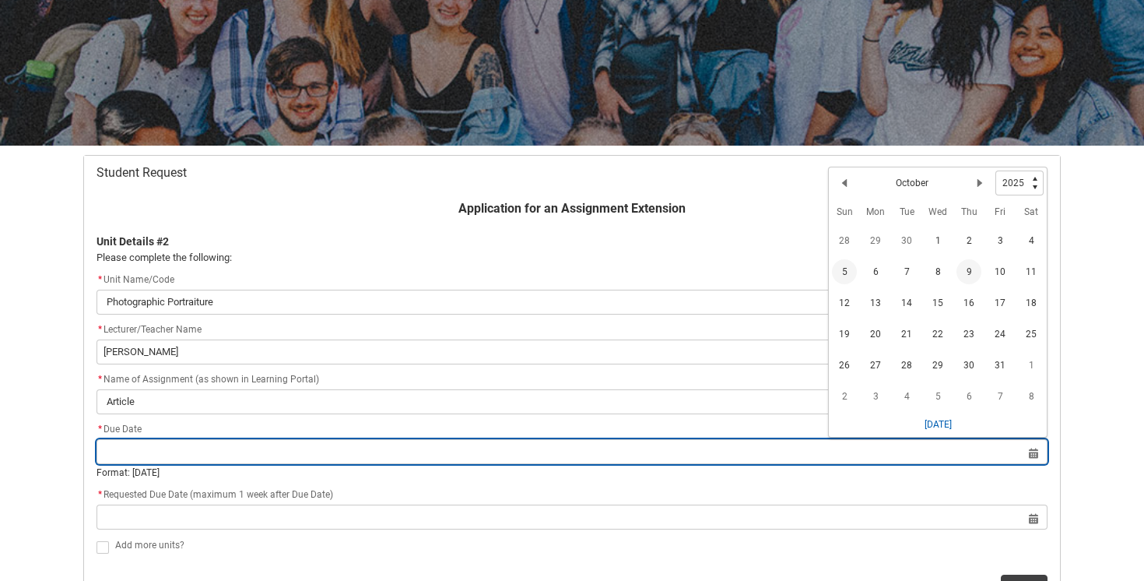
type lightning-datepicker "2025-10-05"
type lightning-input "2025-10-05"
type input "5 Oct 2025"
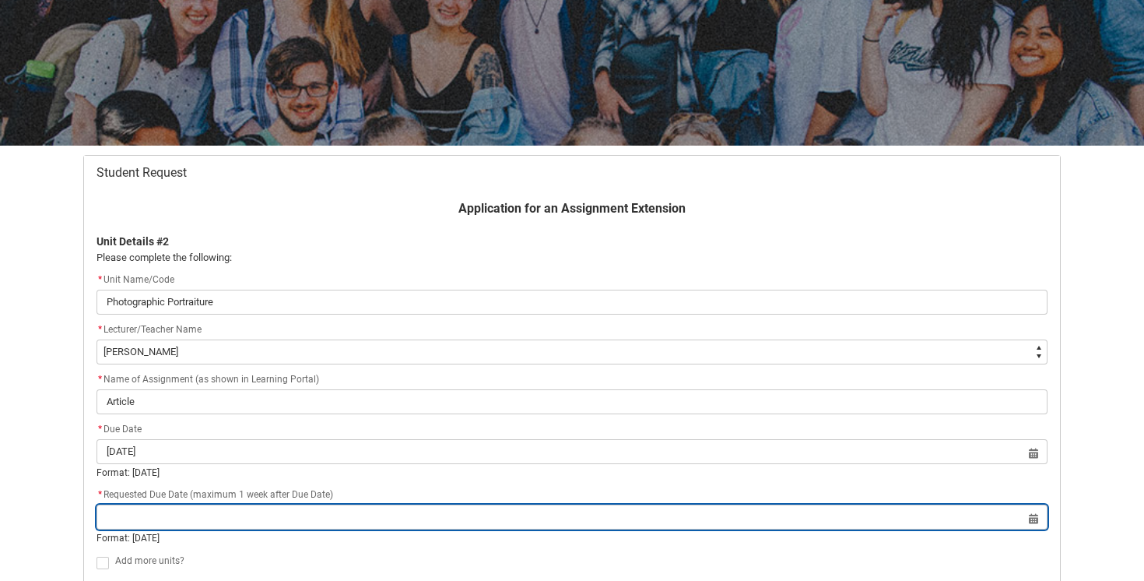
click at [742, 522] on input "Redu_Student_Request flow" at bounding box center [571, 516] width 951 height 25
select select "2025"
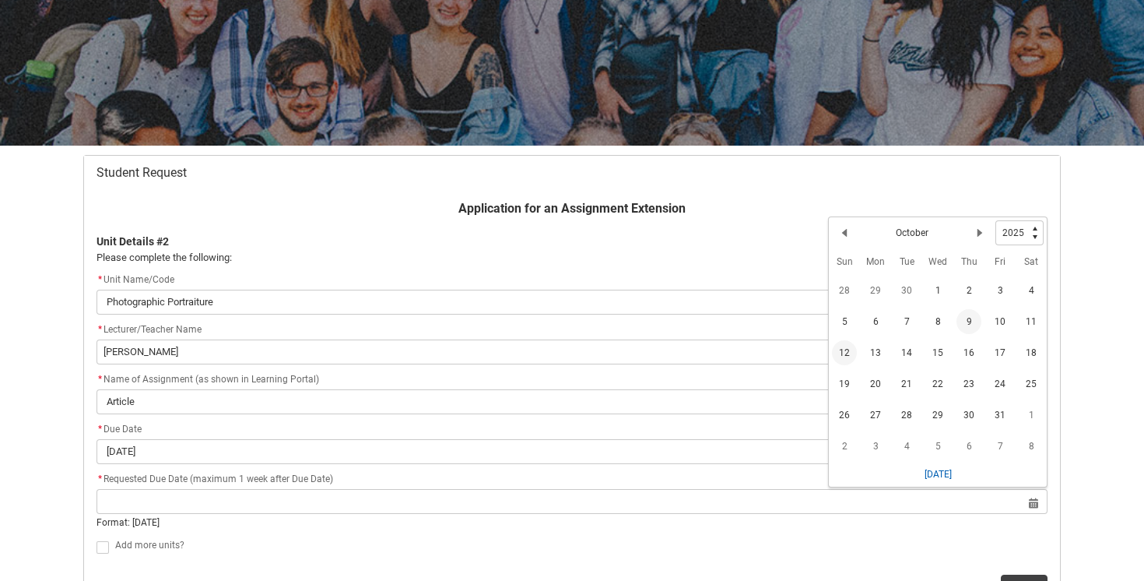
click at [846, 354] on span "12" at bounding box center [844, 352] width 25 height 25
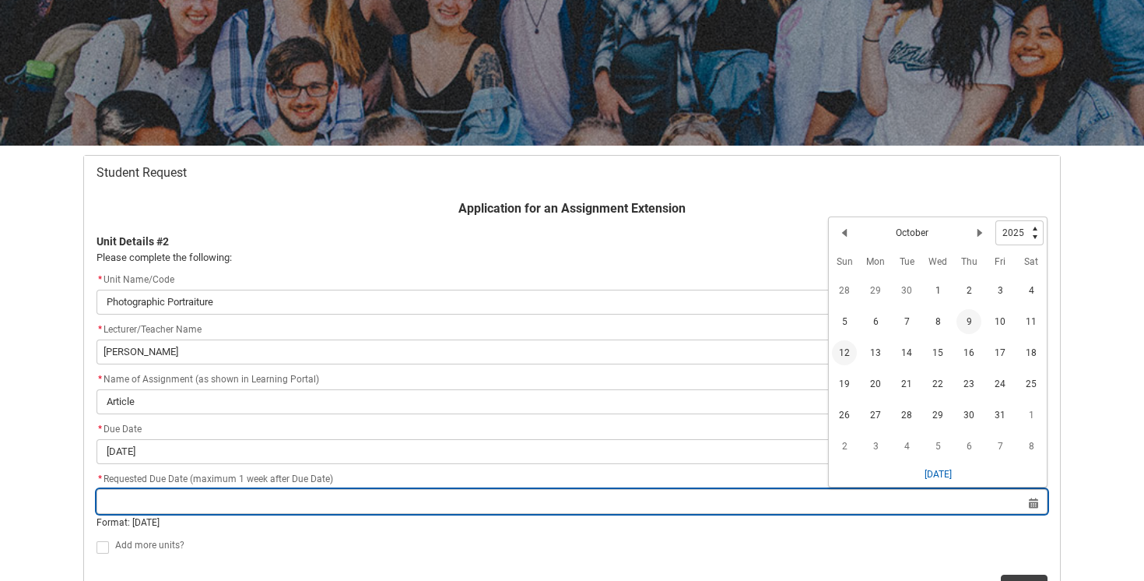
type lightning-datepicker "2025-10-12"
type lightning-input "2025-10-12"
type input "12 Oct 2025"
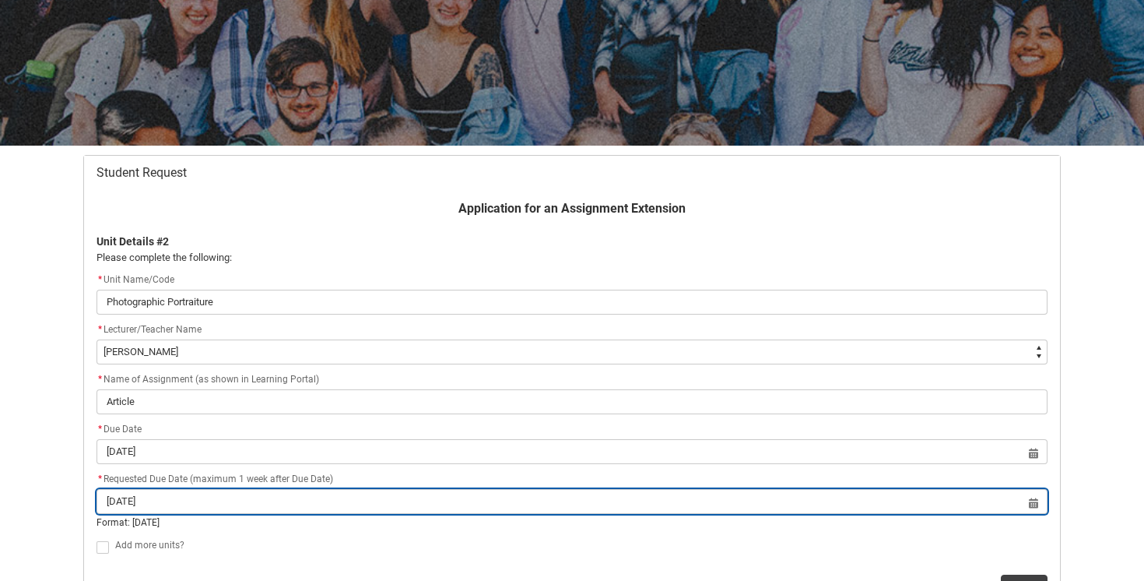
scroll to position [303, 0]
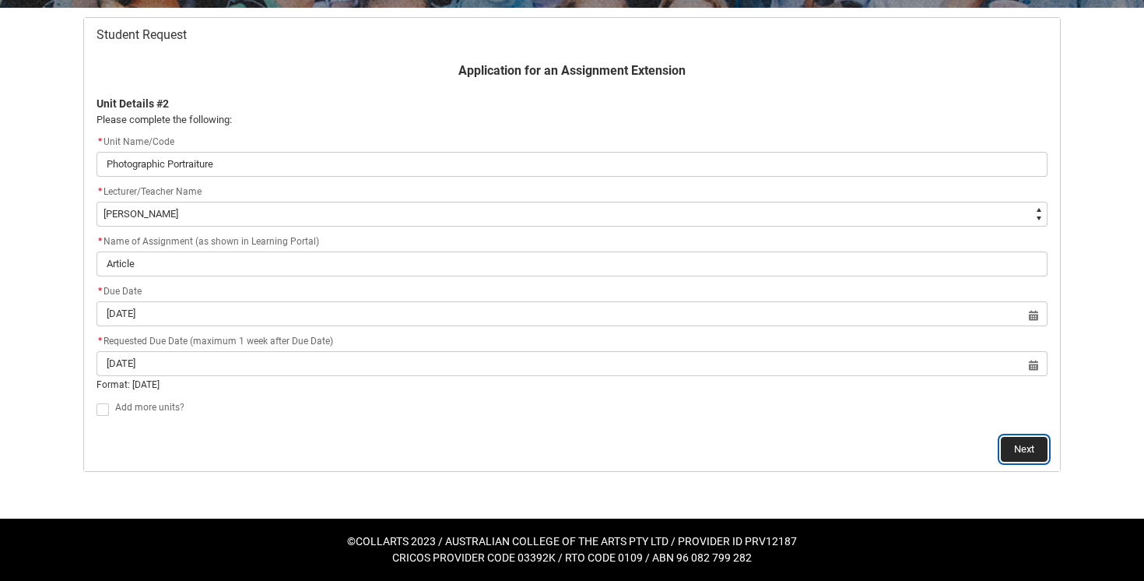
click at [1016, 450] on button "Next" at bounding box center [1024, 449] width 47 height 25
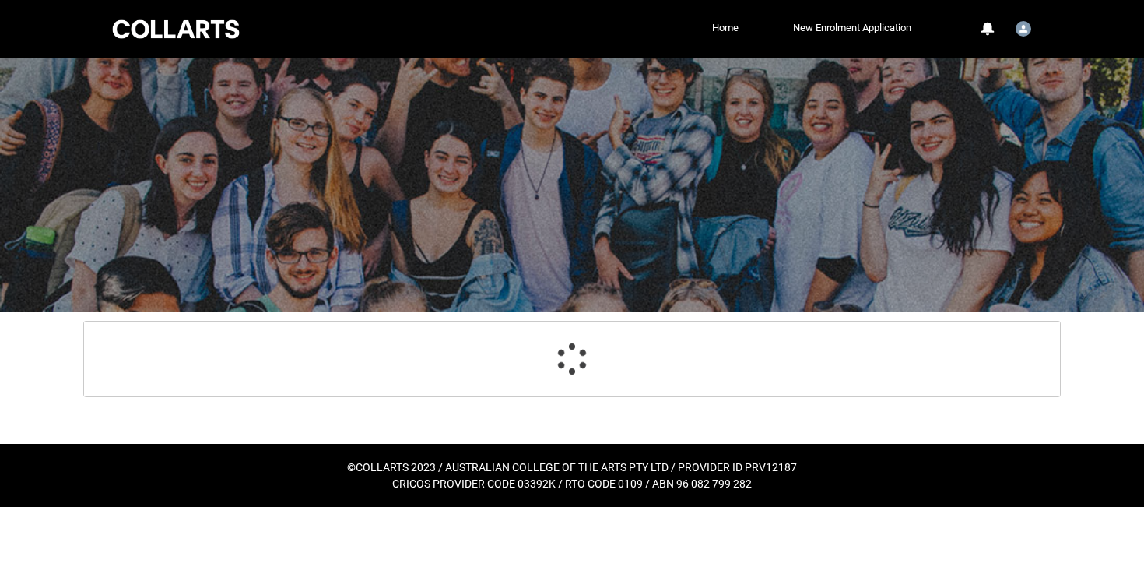
scroll to position [166, 0]
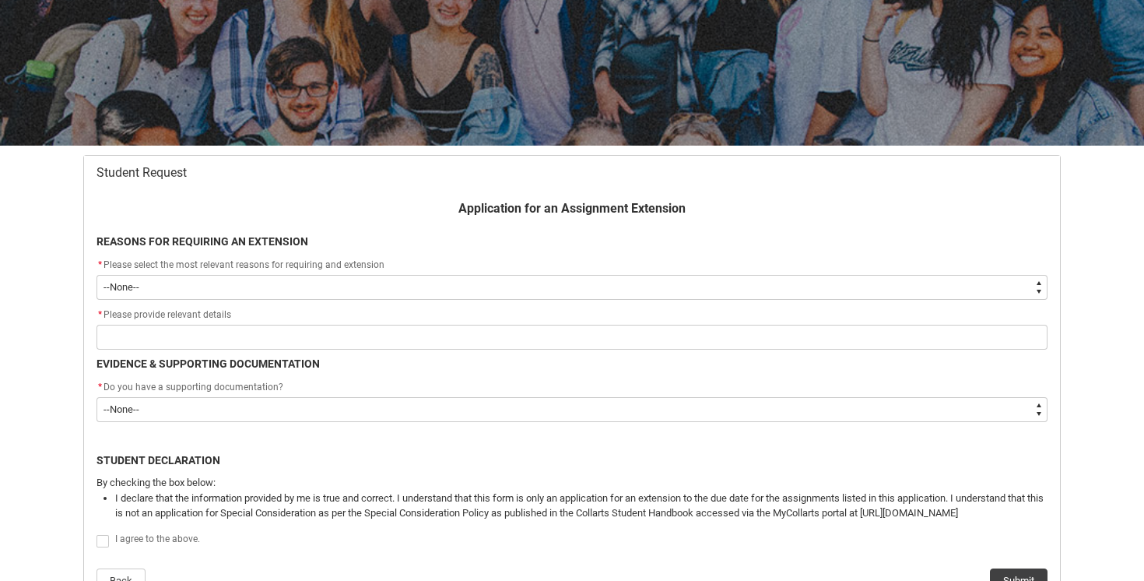
click at [946, 295] on select "--None-- Medical Reasons Work obligations Family obligations Academic Difficult…" at bounding box center [571, 287] width 951 height 25
type lightning-select "choice_AssignmentExtension_Reason_Academic"
click at [96, 275] on select "--None-- Medical Reasons Work obligations Family obligations Academic Difficult…" at bounding box center [571, 287] width 951 height 25
select select "choice_AssignmentExtension_Reason_Academic"
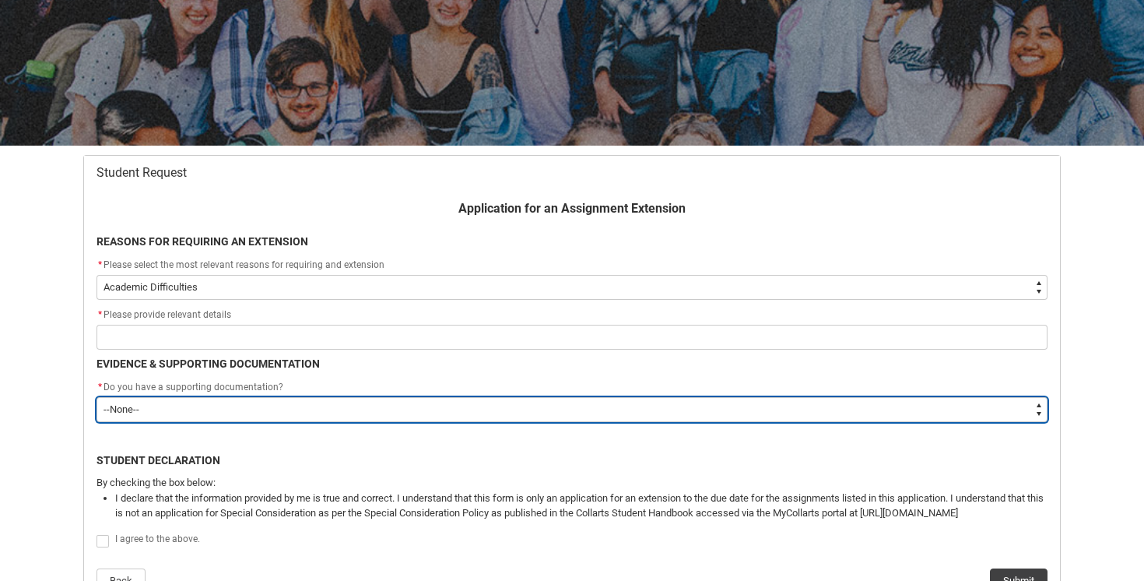
click at [890, 407] on select "--None-- Yes No" at bounding box center [571, 409] width 951 height 25
type lightning-select "Yes"
click at [96, 397] on select "--None-- Yes No" at bounding box center [571, 409] width 951 height 25
select select "Yes"
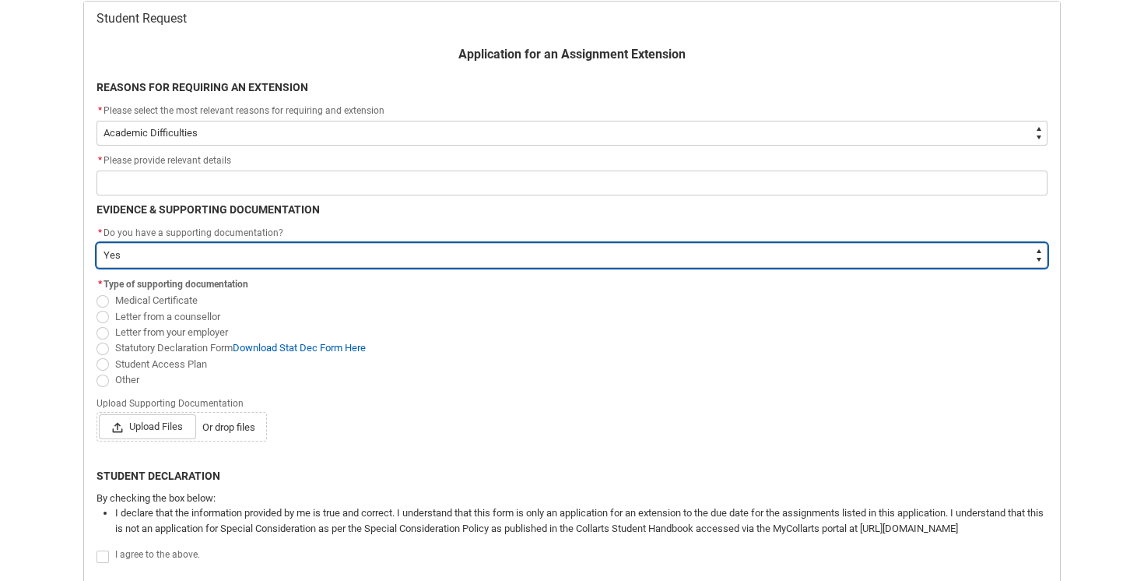
scroll to position [319, 0]
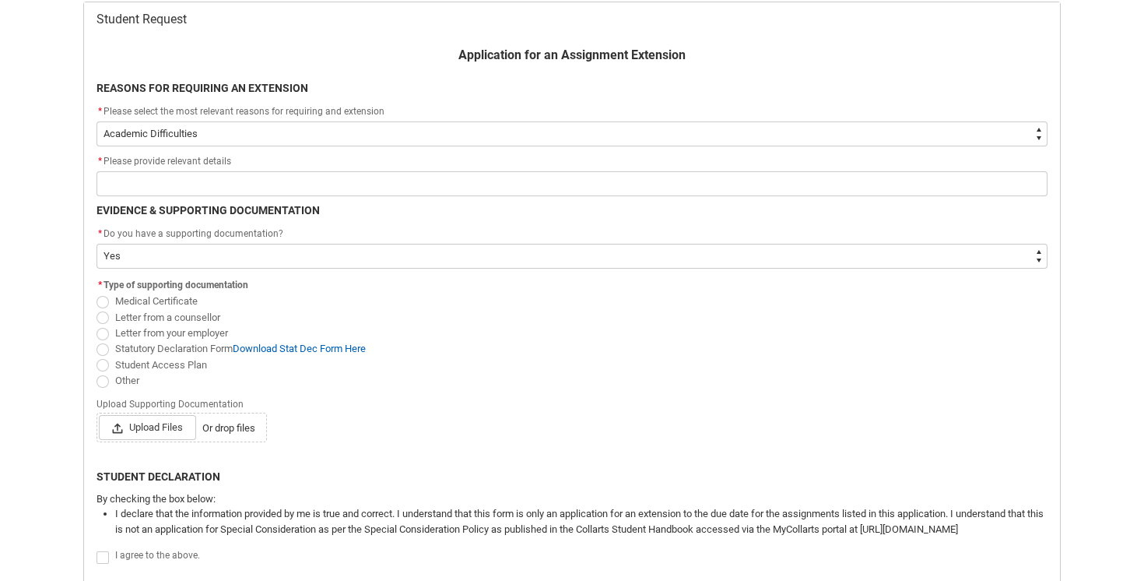
click at [185, 367] on span "Student Access Plan" at bounding box center [161, 365] width 92 height 12
click at [96, 356] on input "Student Access Plan" at bounding box center [96, 356] width 1 height 1
radio input "true"
click at [160, 427] on span "Upload Files" at bounding box center [147, 427] width 97 height 25
click at [99, 415] on input "Upload Files Or drop files" at bounding box center [98, 414] width 1 height 1
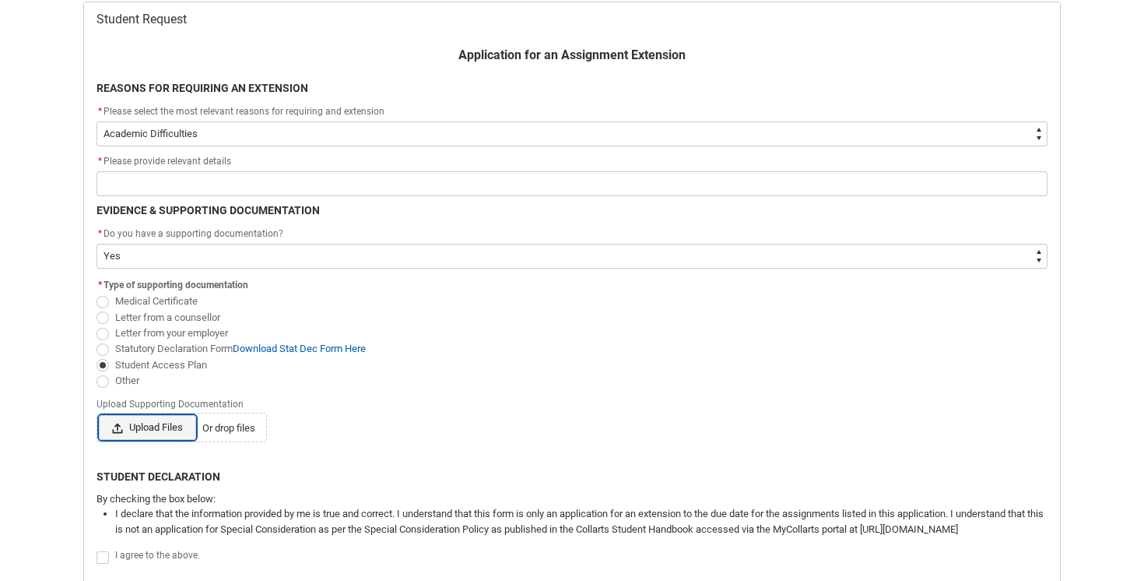
type lightning-input "C:\fakepath\APPROVED COLLARTS Online Student Access Plan - Cassandra Burton-Spi…"
type input "C:\fakepath\APPROVED COLLARTS Online Student Access Plan - Cassandra Burton-Spi…"
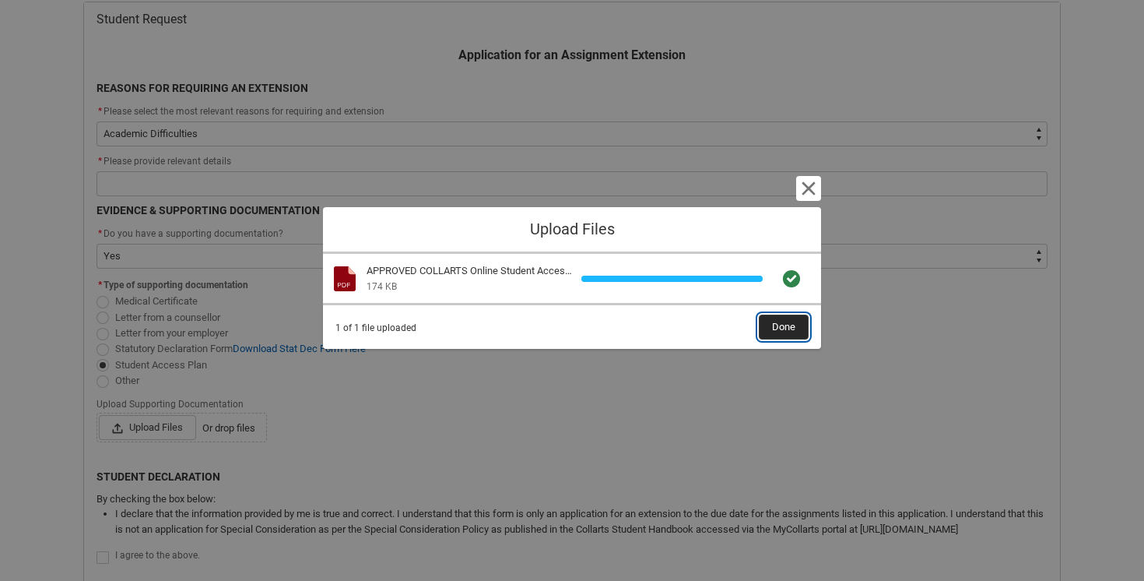
click at [796, 330] on button "Done" at bounding box center [784, 326] width 50 height 25
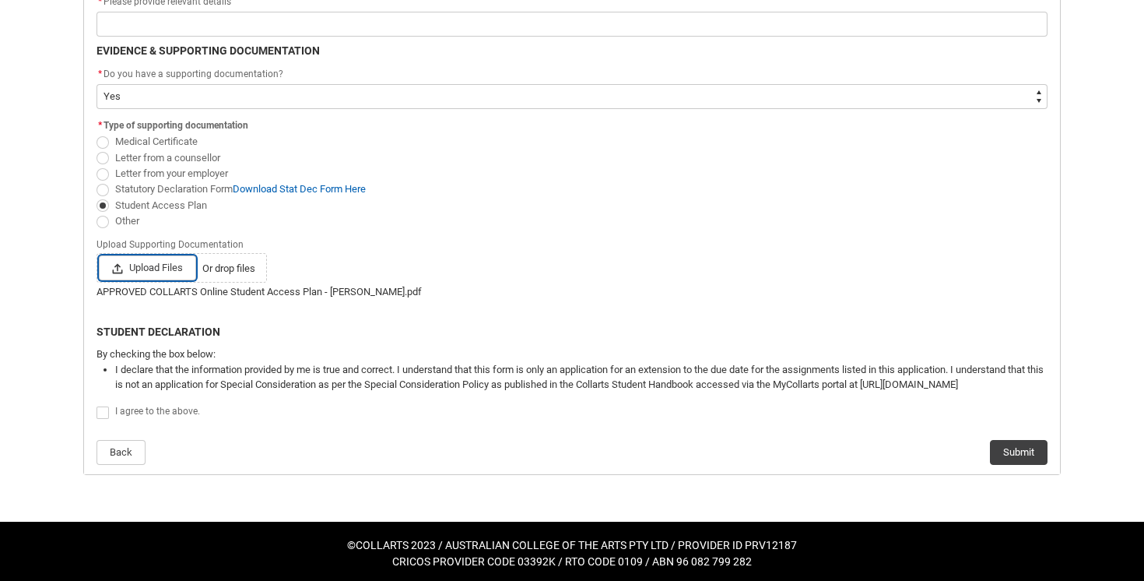
scroll to position [482, 0]
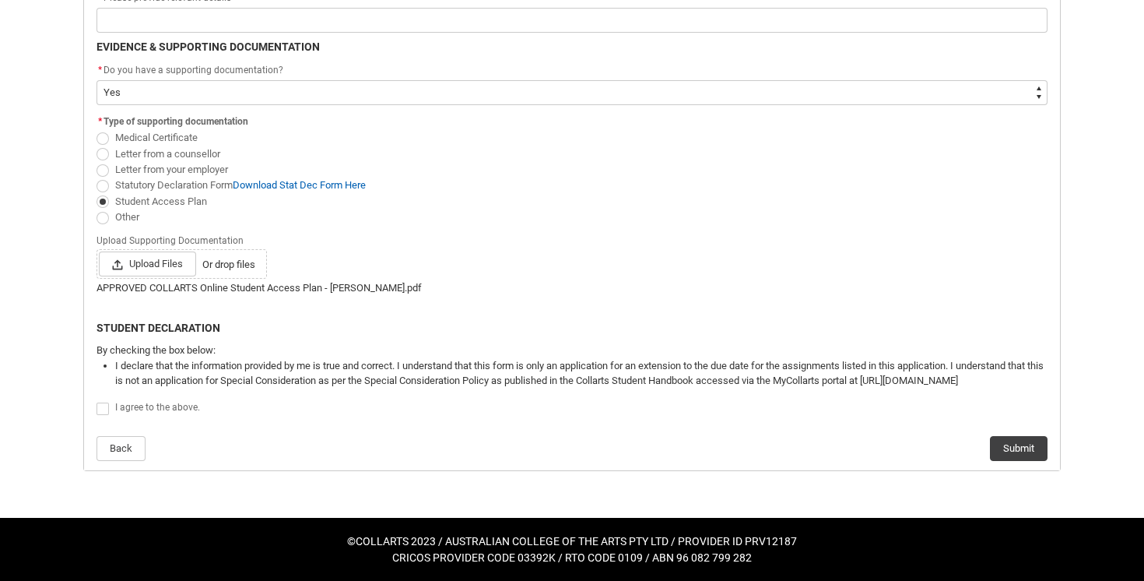
click at [102, 414] on span "Redu_Student_Request flow" at bounding box center [102, 408] width 12 height 12
click at [96, 401] on input "Redu_Student_Request flow" at bounding box center [96, 400] width 1 height 1
type lightning-input "true"
checkbox input "true"
click at [998, 452] on button "Submit" at bounding box center [1019, 448] width 58 height 25
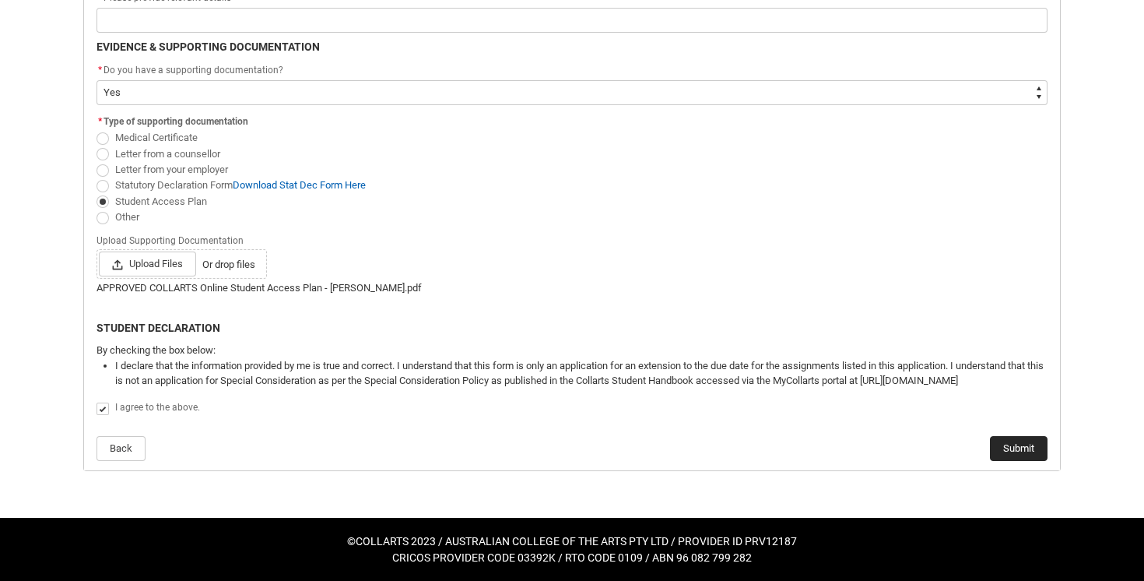
scroll to position [0, 0]
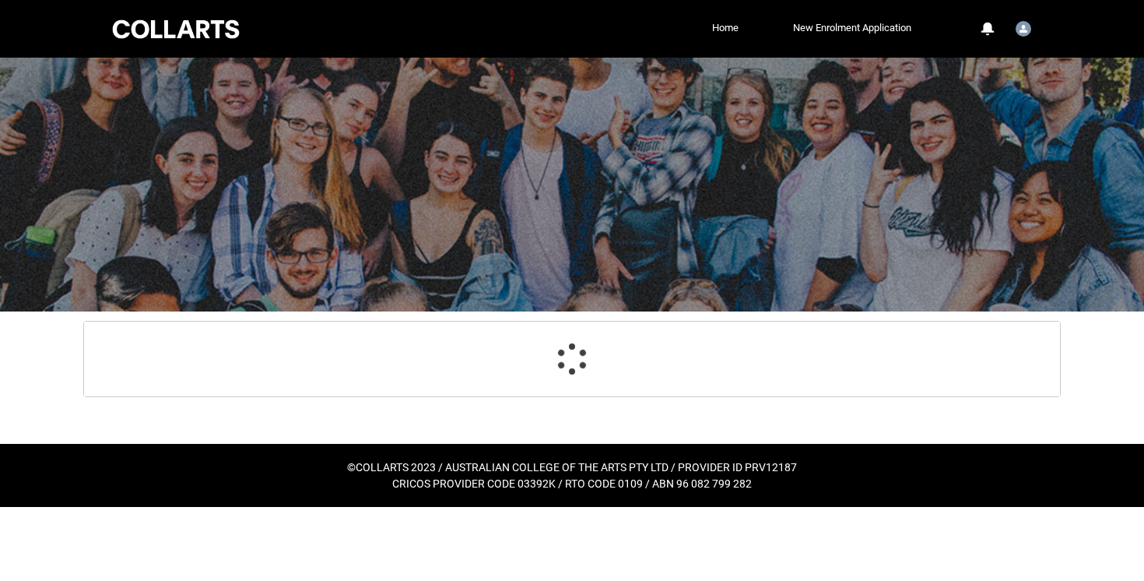
select select "choice_AssignmentExtension_Reason_Academic"
select select "Yes"
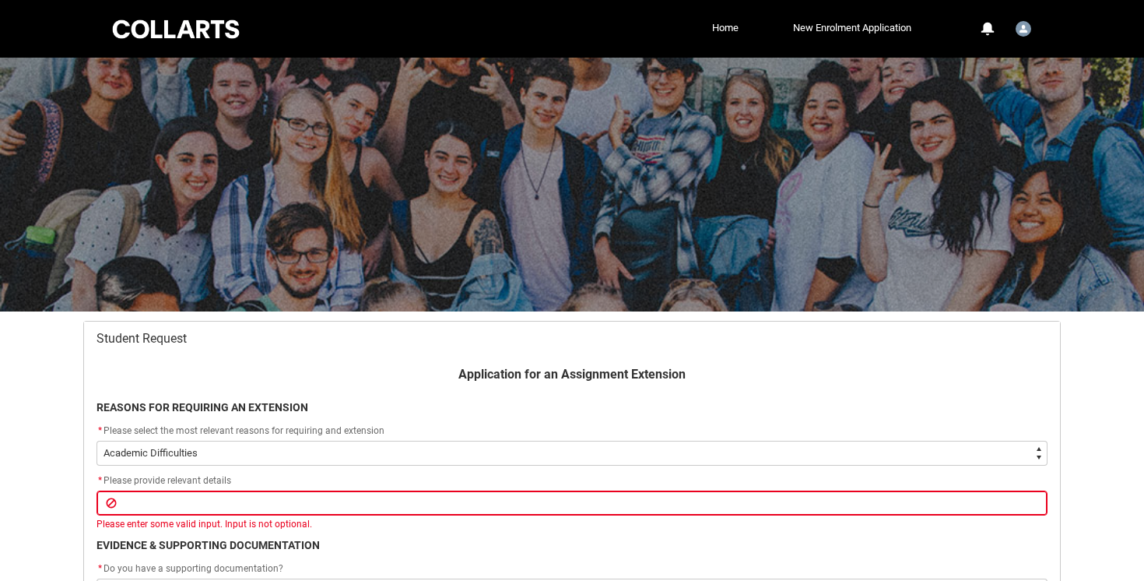
scroll to position [166, 0]
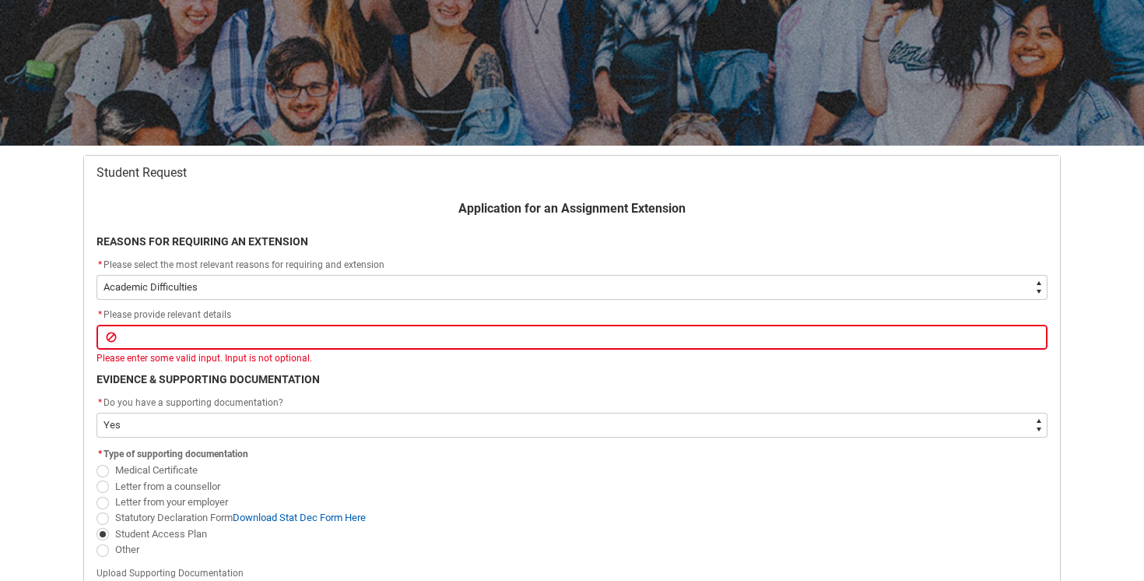
type lightning-primitive-input-simple "M"
type input "M"
type lightning-primitive-input-simple "Me"
type input "Me"
type lightning-primitive-input-simple "Men"
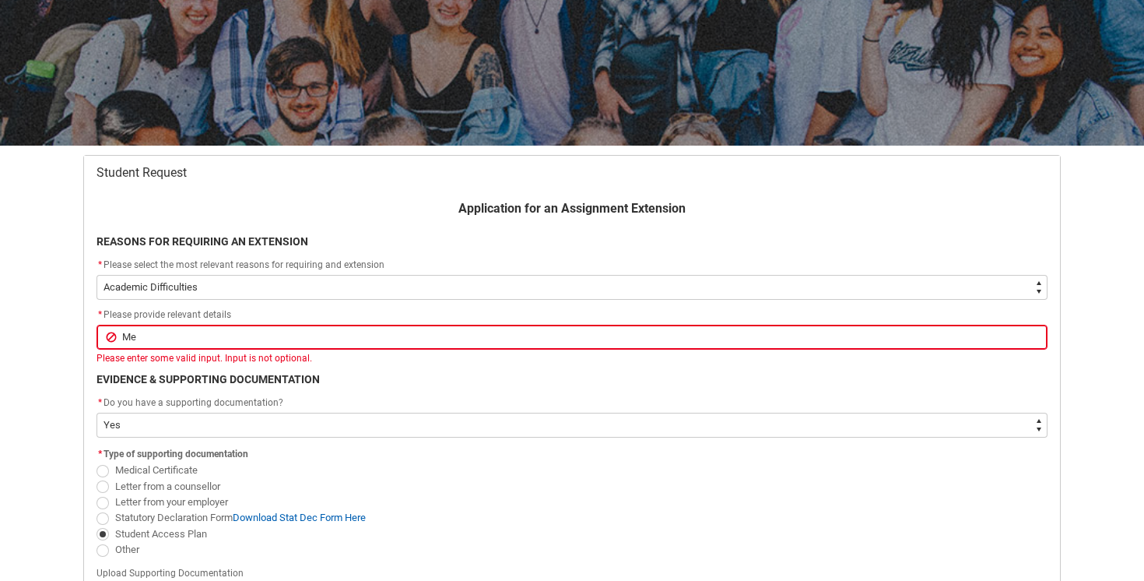
type input "Men"
type lightning-primitive-input-simple "Ment"
type input "Ment"
type lightning-primitive-input-simple "Menta"
type input "Menta"
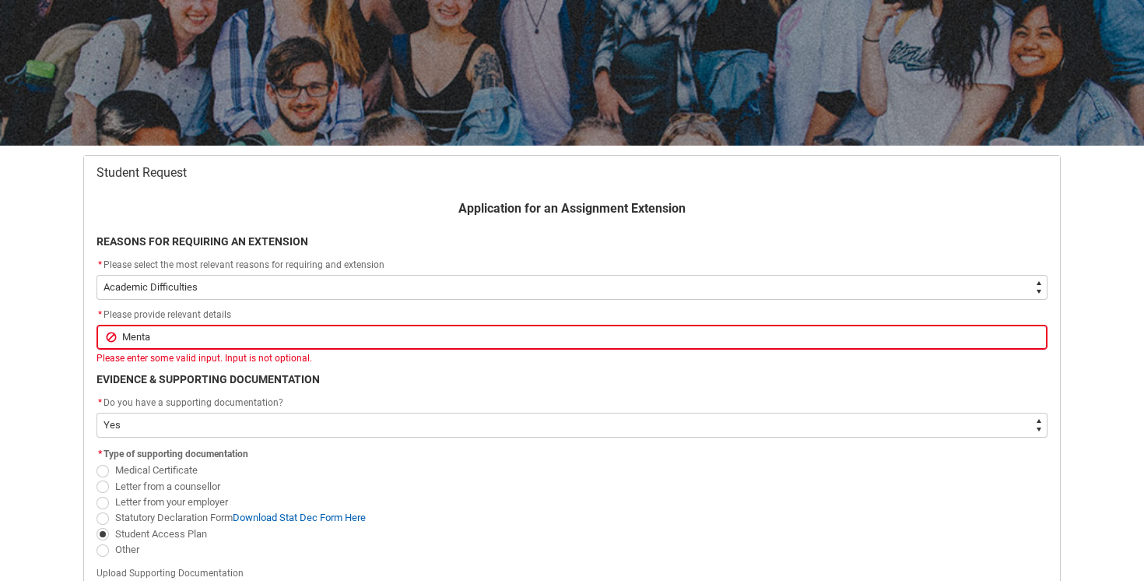
type lightning-primitive-input-simple "Mental"
type input "Mental"
type lightning-primitive-input-simple "Mental"
type input "Mental"
type lightning-primitive-input-simple "Mental h"
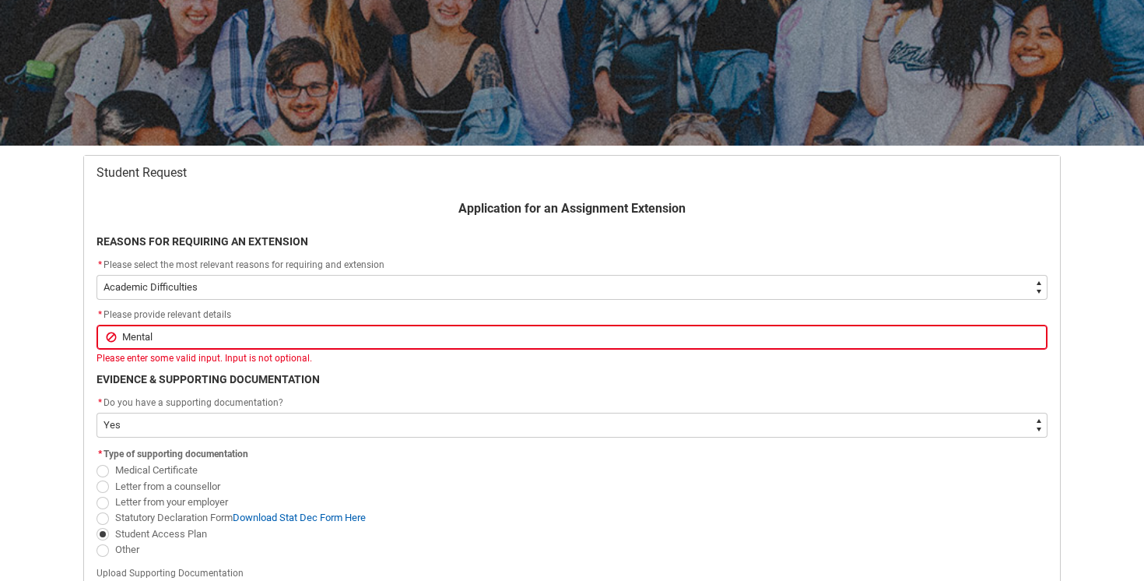
type input "Mental h"
type lightning-primitive-input-simple "Mental he"
type input "Mental he"
type lightning-primitive-input-simple "Mental hea"
type input "Mental hea"
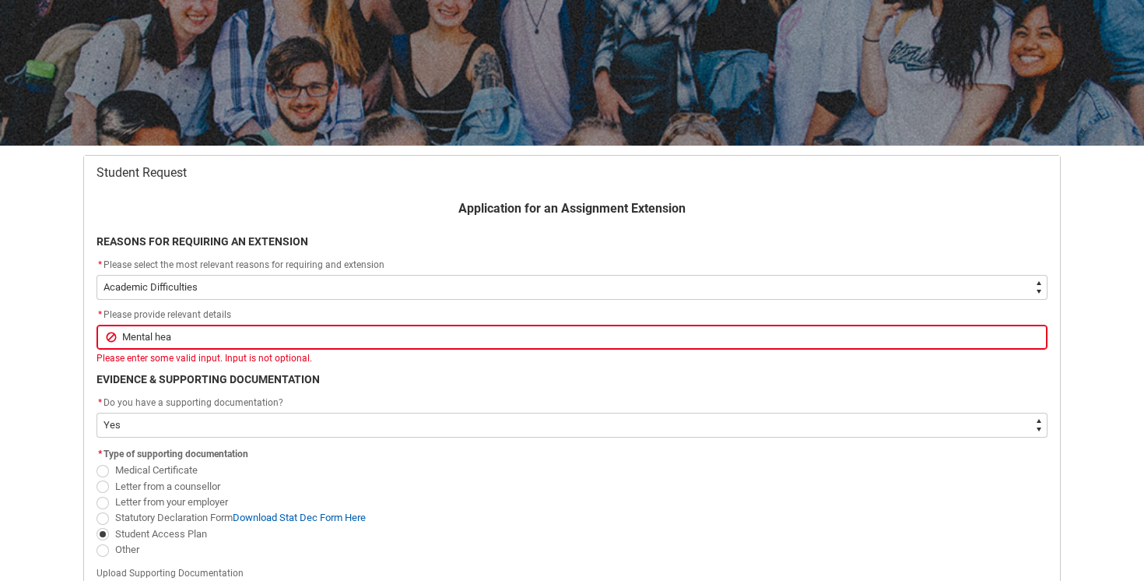
type lightning-primitive-input-simple "Mental heal"
type input "Mental heal"
type lightning-primitive-input-simple "Mental healt"
type input "Mental healt"
type lightning-primitive-input-simple "Mental health"
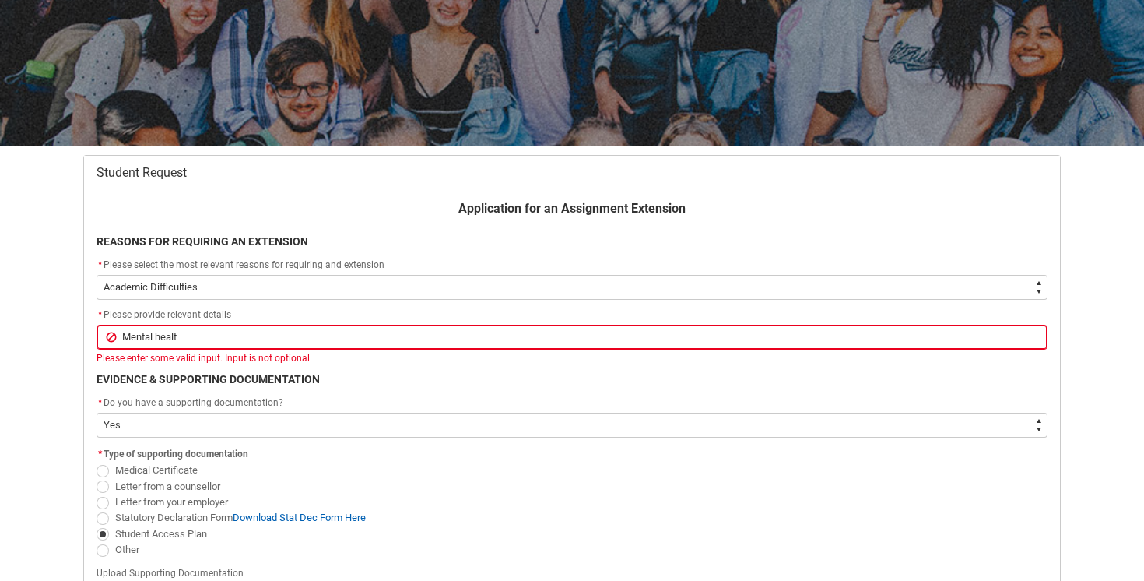
type input "Mental health"
type lightning-primitive-input-simple "Mental health"
type input "Mental health"
type lightning-primitive-input-simple "Mental health i"
type input "Mental health i"
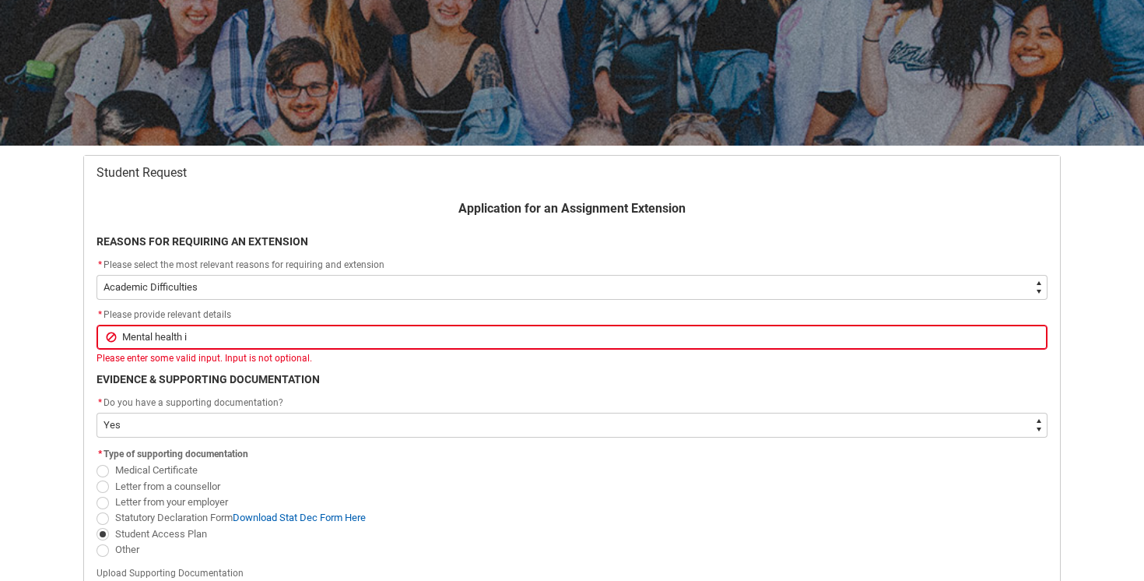
type lightning-primitive-input-simple "Mental health is"
type input "Mental health is"
type lightning-primitive-input-simple "Mental health iss"
type input "Mental health iss"
type lightning-primitive-input-simple "Mental health issu"
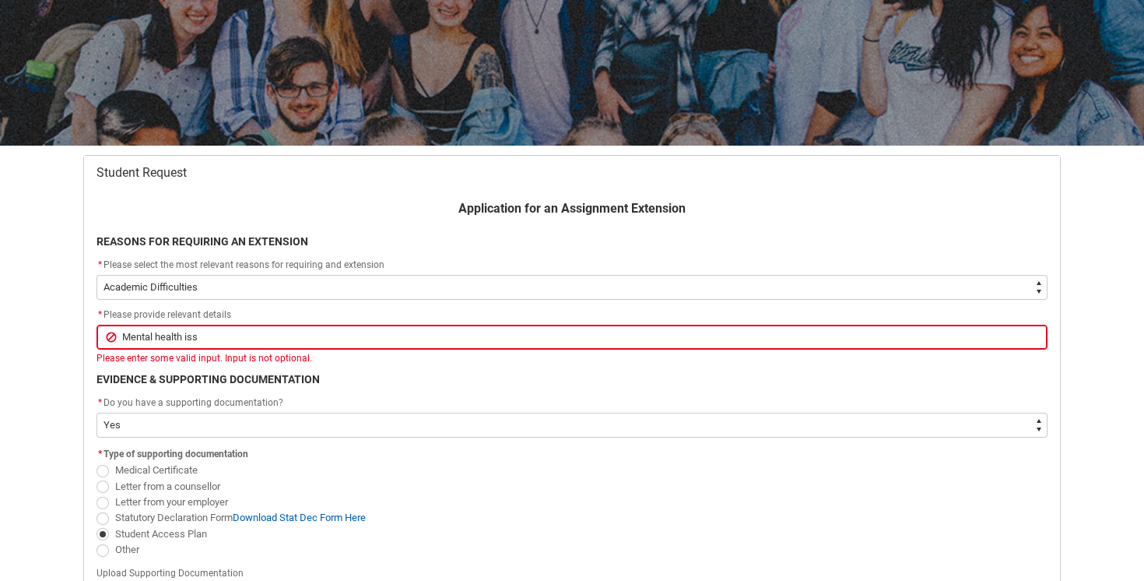
type input "Mental health issu"
type lightning-primitive-input-simple "Mental health issue"
type input "Mental health issue"
type lightning-primitive-input-simple "Mental health issues"
type input "Mental health issues"
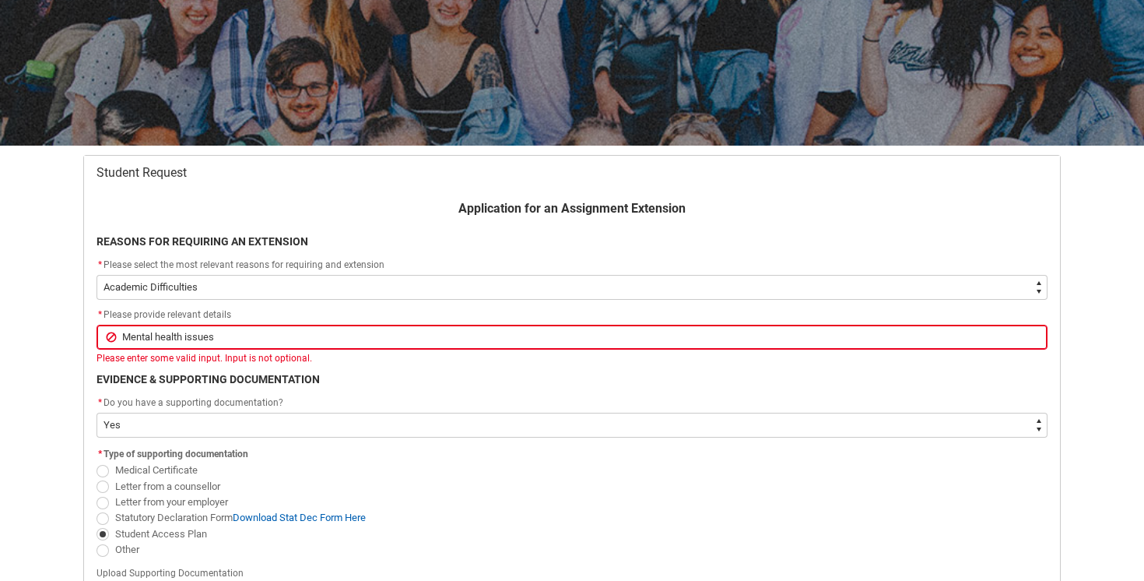
type lightning-primitive-input-simple "Mental health issues,"
type input "Mental health issues,"
type lightning-primitive-input-simple "Mental health issues,"
type input "Mental health issues,"
type lightning-primitive-input-simple "Mental health issues, f"
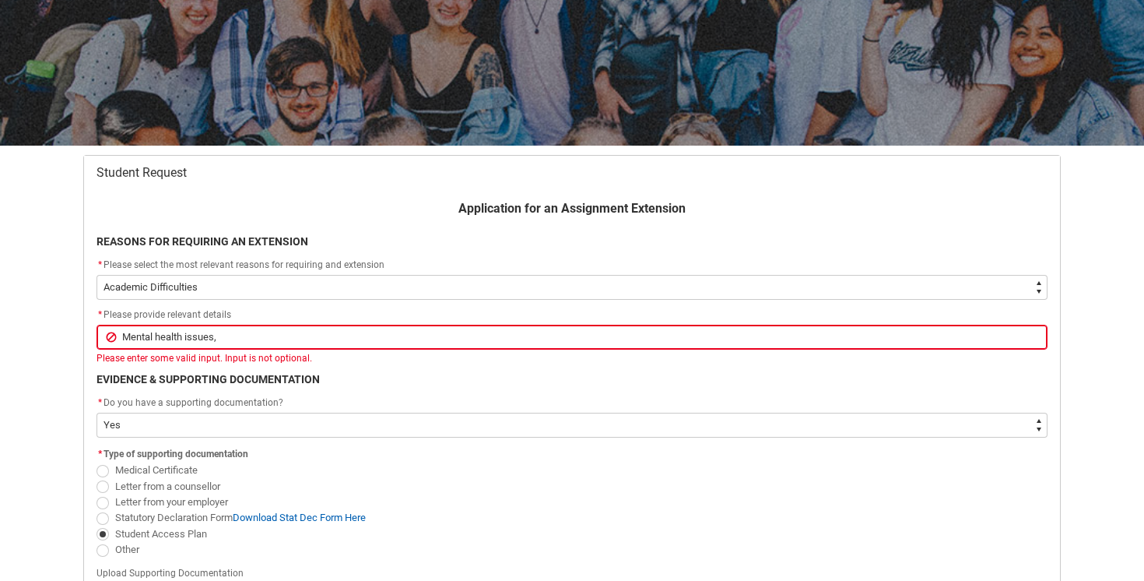
type input "Mental health issues, f"
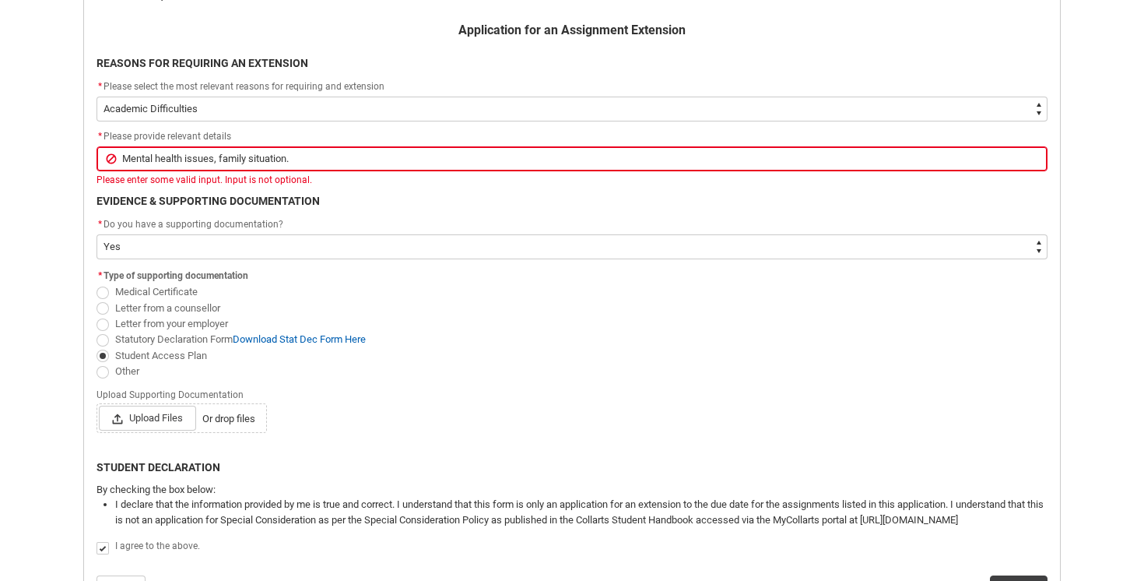
scroll to position [483, 0]
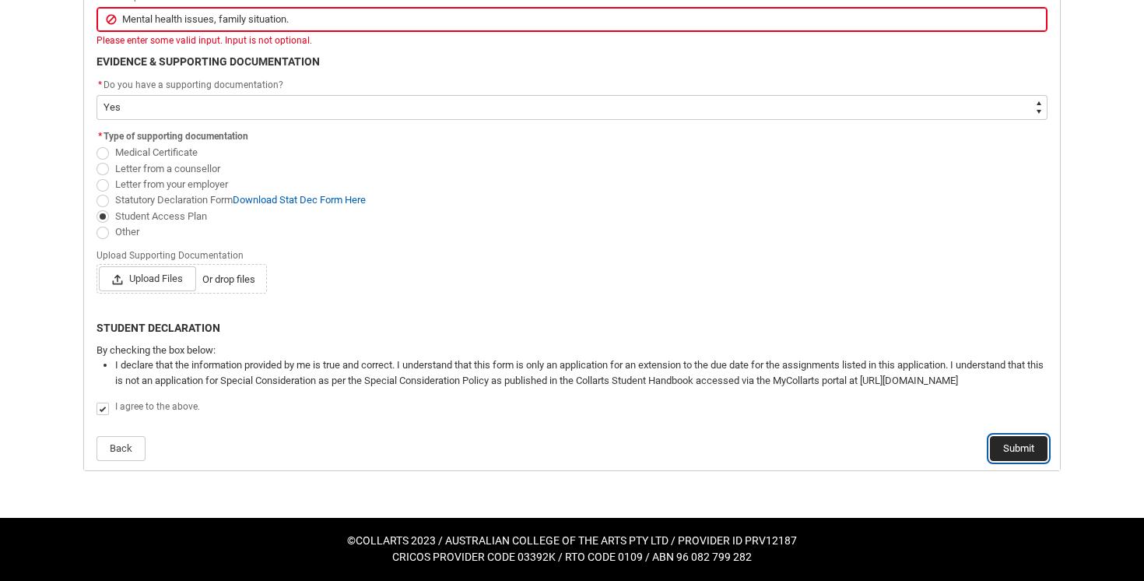
click at [1016, 444] on button "Submit" at bounding box center [1019, 448] width 58 height 25
